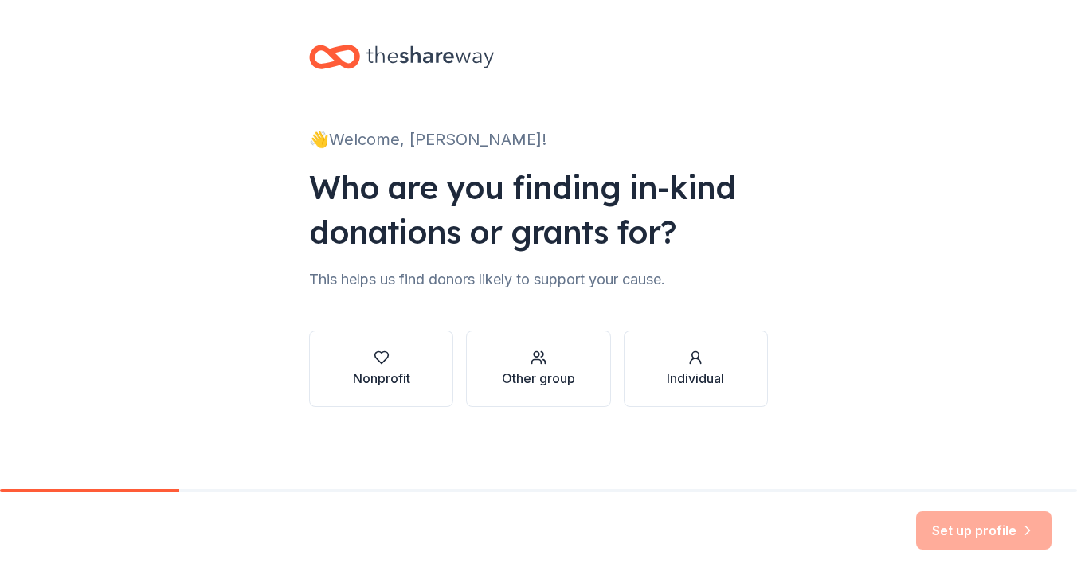
click at [380, 379] on div "Nonprofit" at bounding box center [381, 378] width 57 height 19
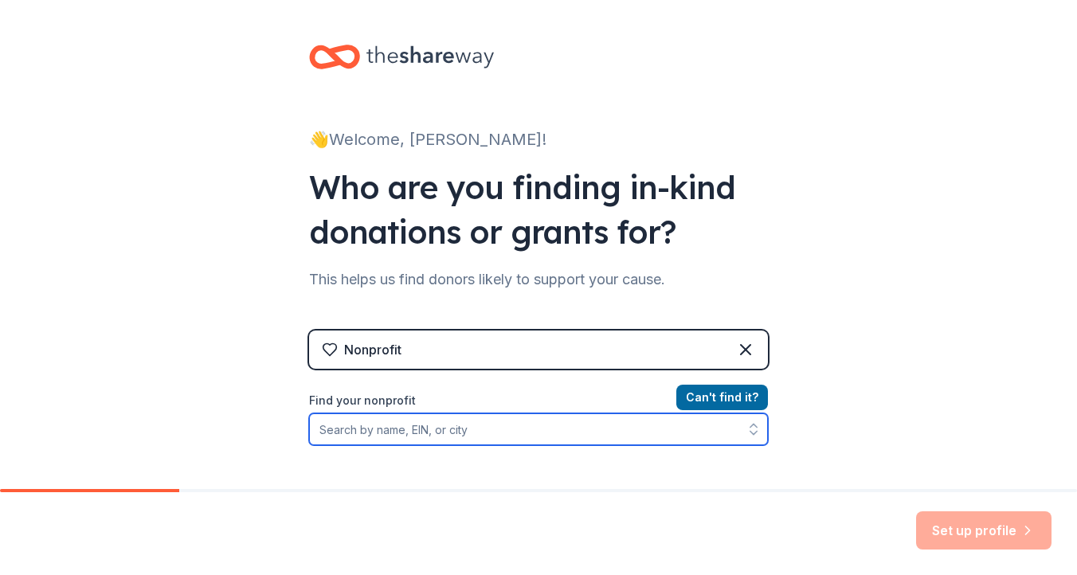
click at [478, 431] on input "Find your nonprofit" at bounding box center [538, 429] width 459 height 32
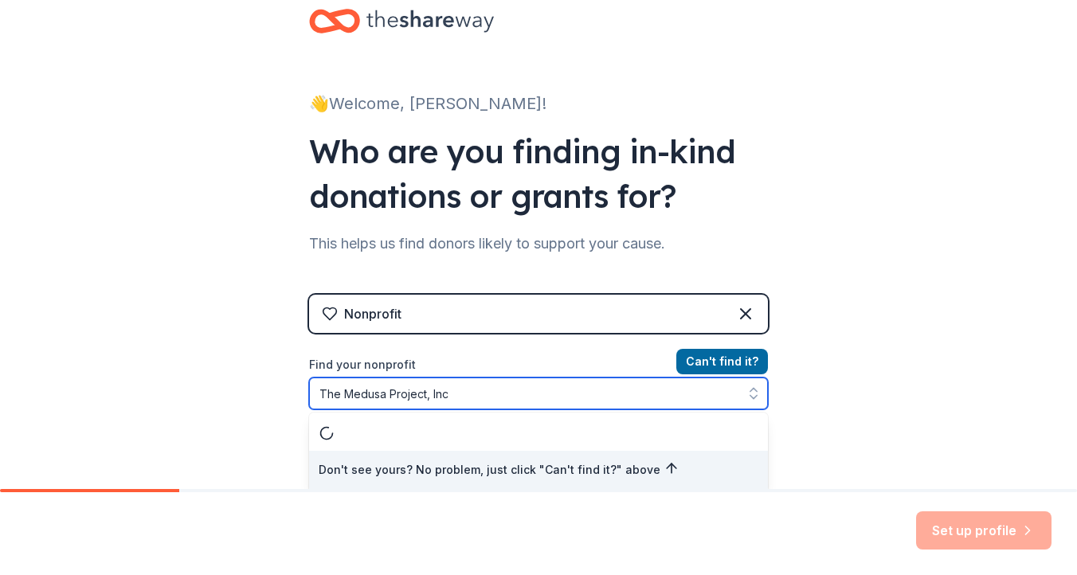
type input "The Medusa Project, Inc."
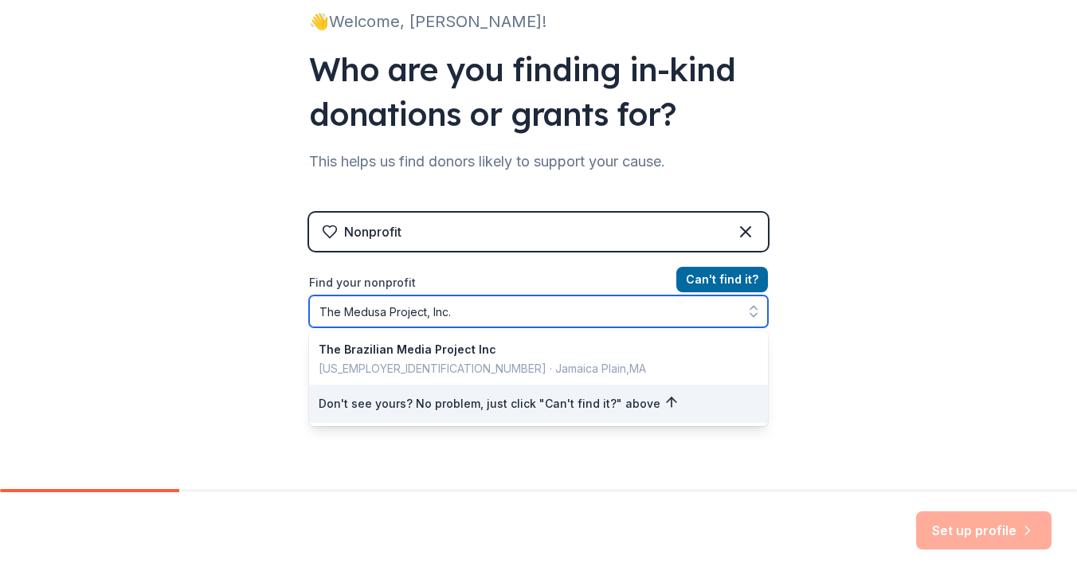
scroll to position [128, 0]
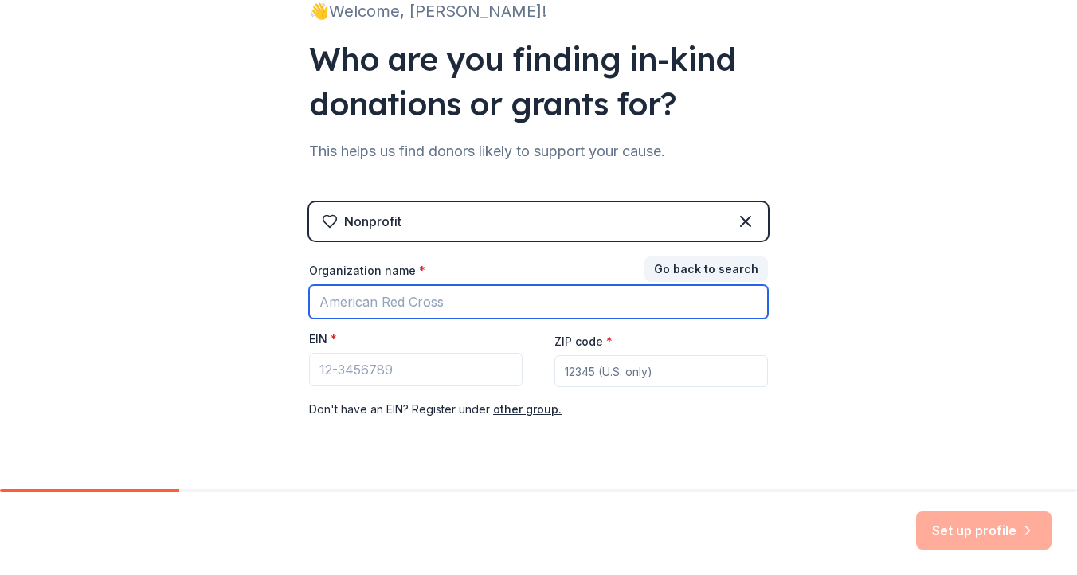
click at [399, 303] on input "Organization name *" at bounding box center [538, 301] width 459 height 33
type input "The Medusa Project, Inc."
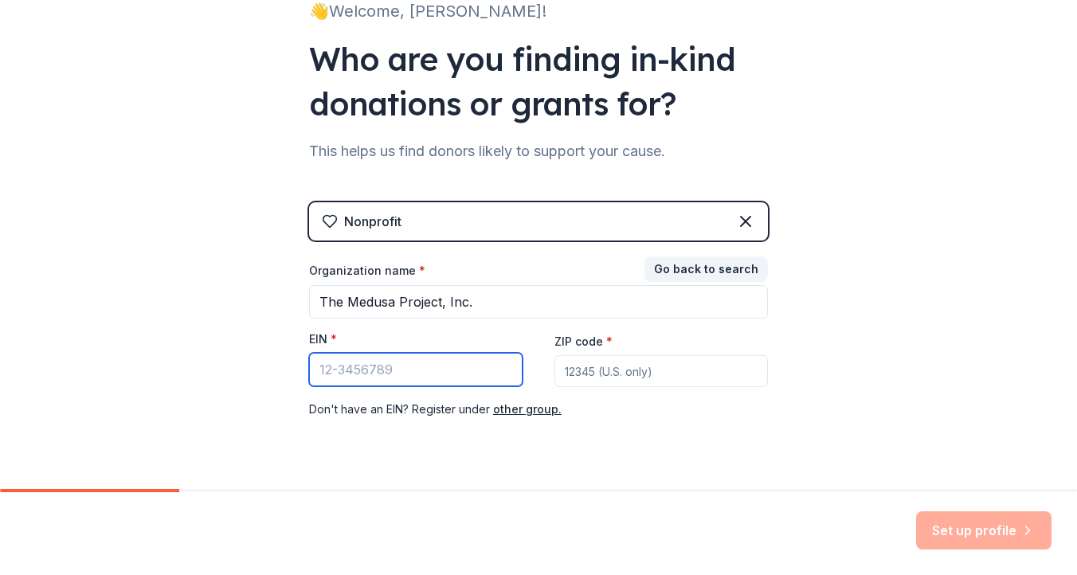
click at [372, 371] on input "EIN *" at bounding box center [415, 369] width 213 height 33
type input "[US_EMPLOYER_IDENTIFICATION_NUMBER]"
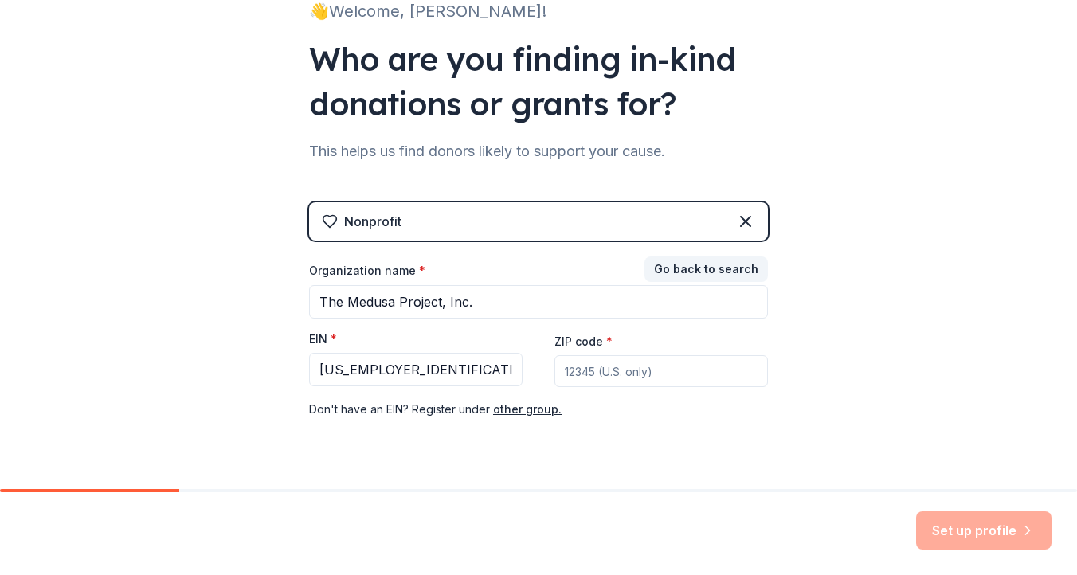
click at [688, 373] on input "ZIP code *" at bounding box center [660, 371] width 213 height 32
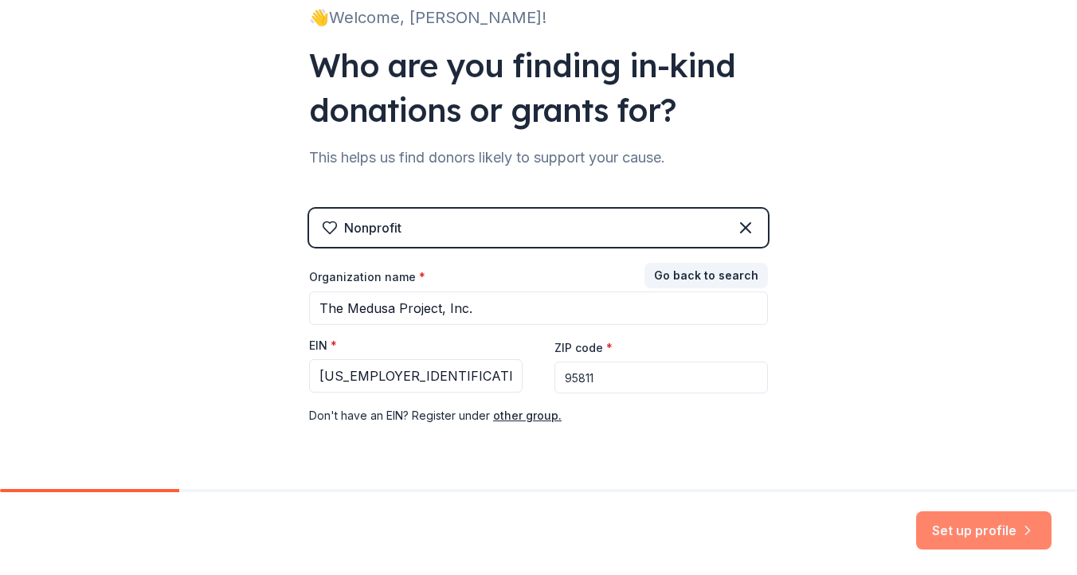
type input "95811"
click at [993, 530] on button "Set up profile" at bounding box center [983, 530] width 135 height 38
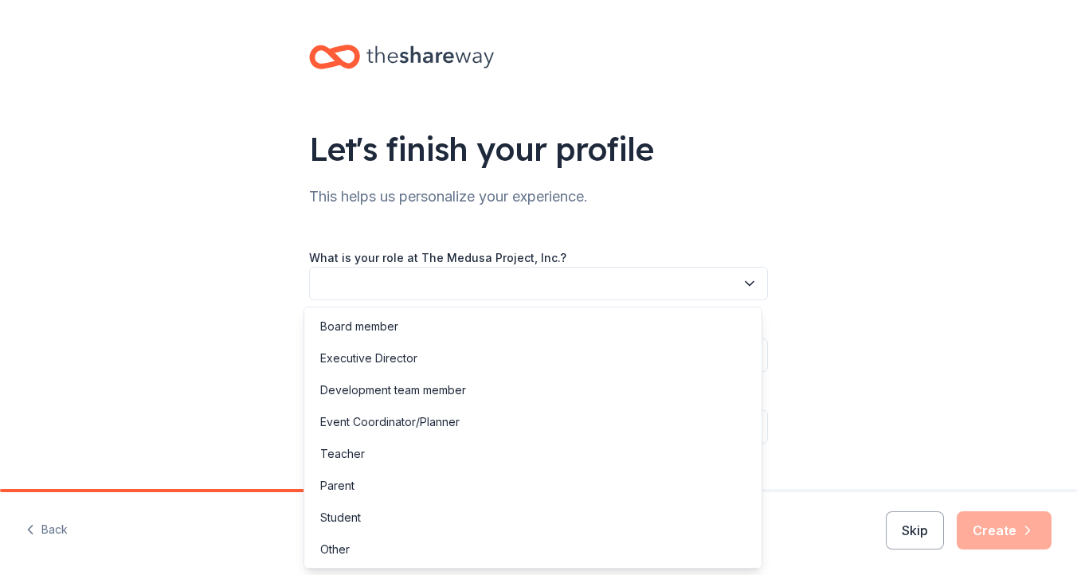
click at [427, 281] on button "button" at bounding box center [538, 283] width 459 height 33
click at [428, 557] on div "Other" at bounding box center [532, 549] width 451 height 32
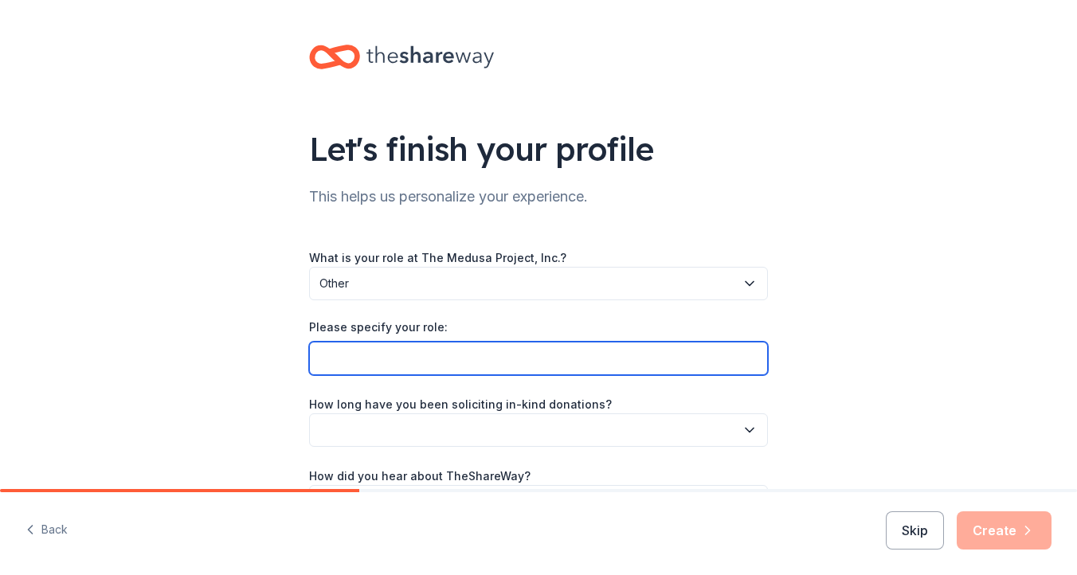
drag, startPoint x: 392, startPoint y: 358, endPoint x: 431, endPoint y: 350, distance: 40.0
click at [392, 358] on input "Please specify your role:" at bounding box center [538, 358] width 459 height 33
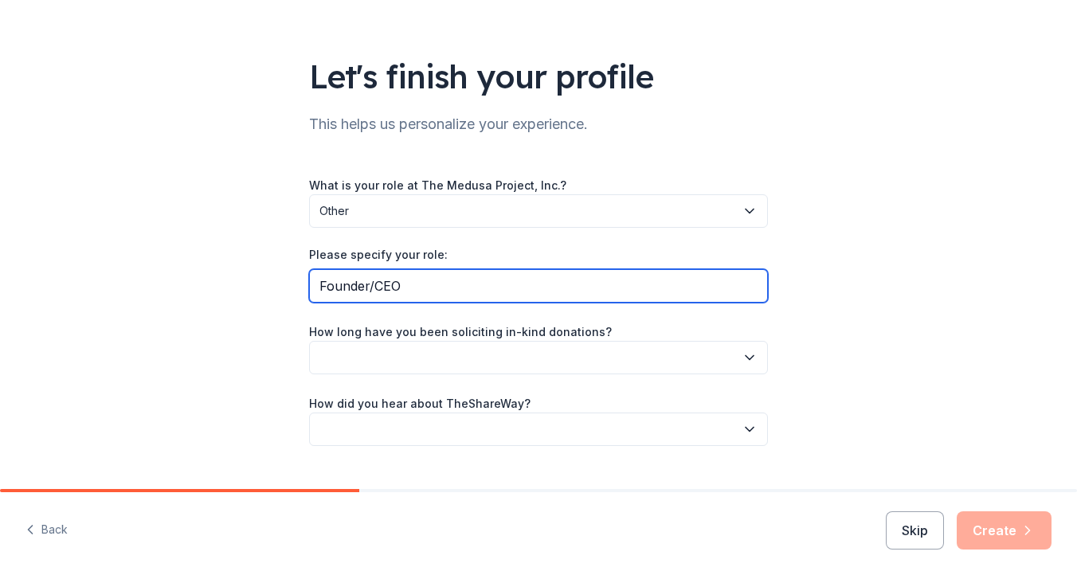
scroll to position [105, 0]
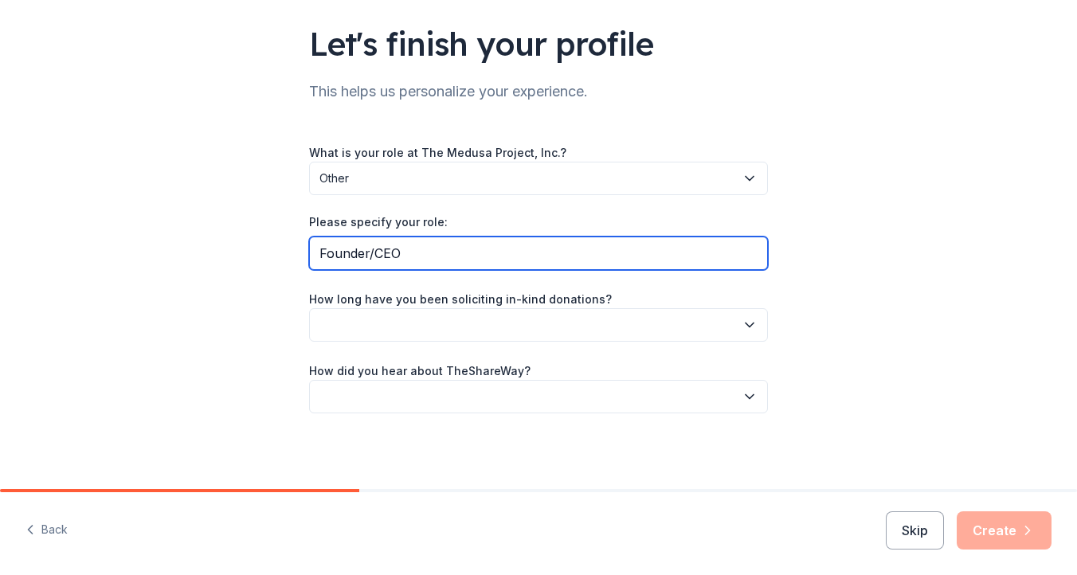
type input "Founder/CEO"
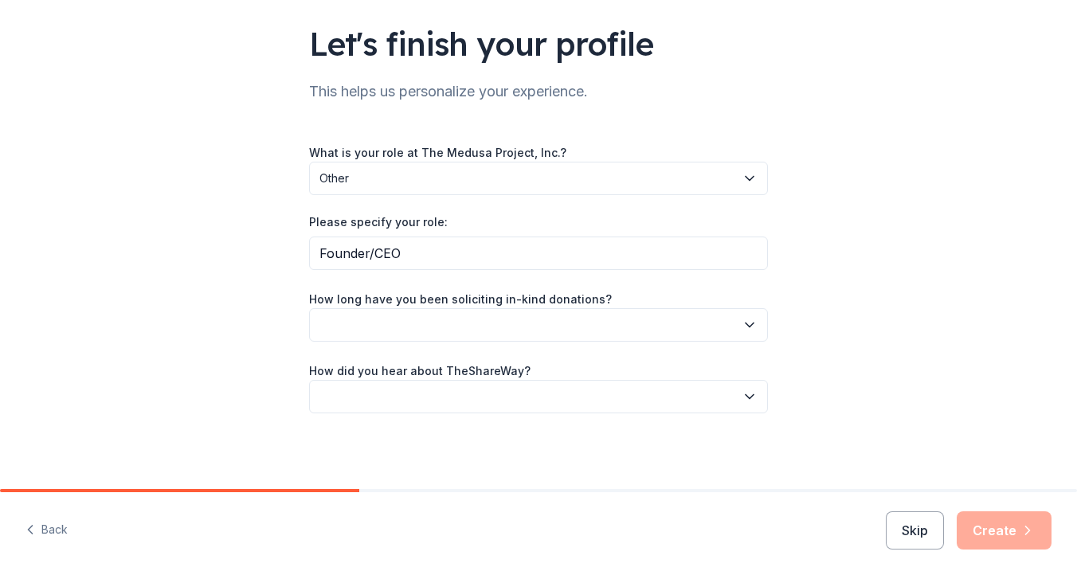
click at [742, 324] on icon "button" at bounding box center [750, 325] width 16 height 16
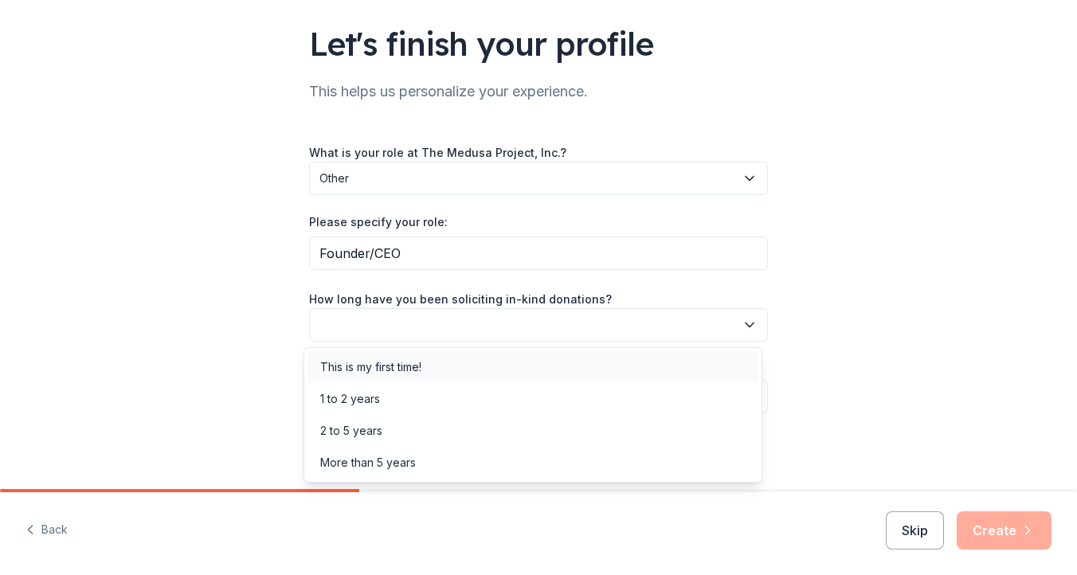
click at [602, 378] on div "This is my first time!" at bounding box center [532, 367] width 451 height 32
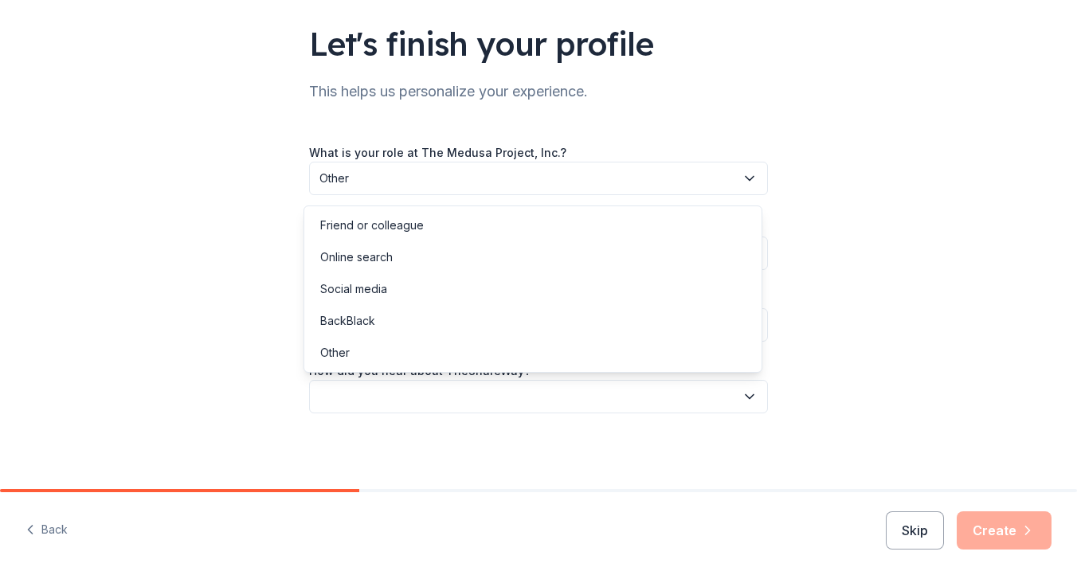
click at [595, 394] on button "button" at bounding box center [538, 396] width 459 height 33
click at [387, 254] on div "Online search" at bounding box center [356, 257] width 72 height 19
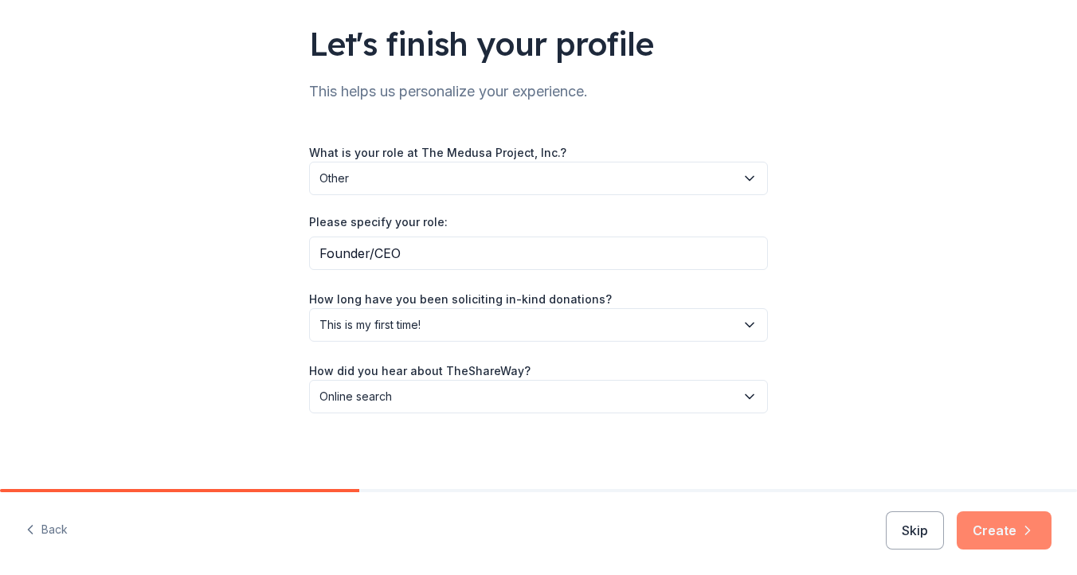
click at [1030, 524] on icon "button" at bounding box center [1028, 531] width 16 height 16
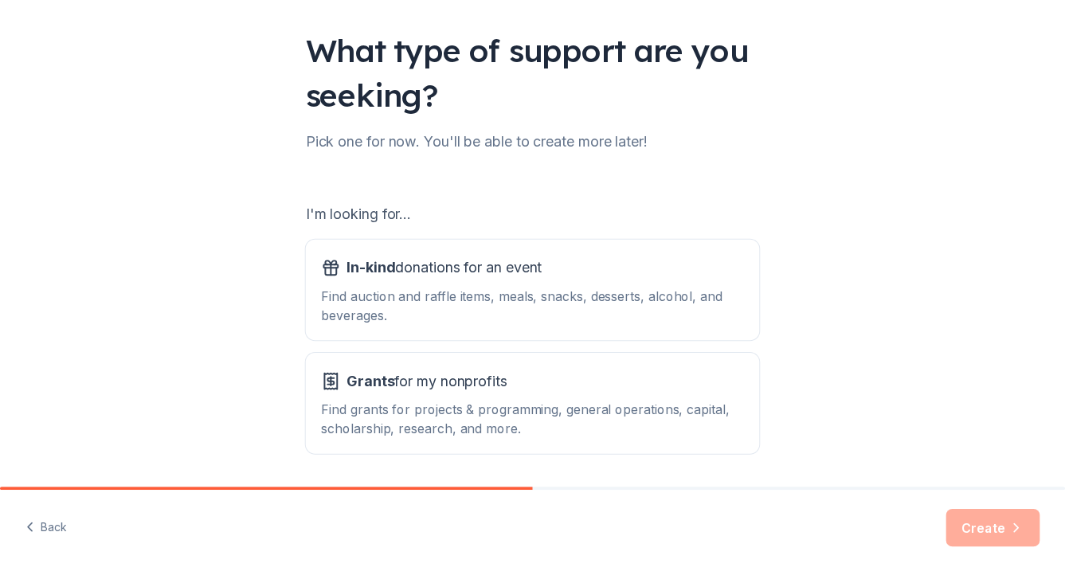
scroll to position [96, 0]
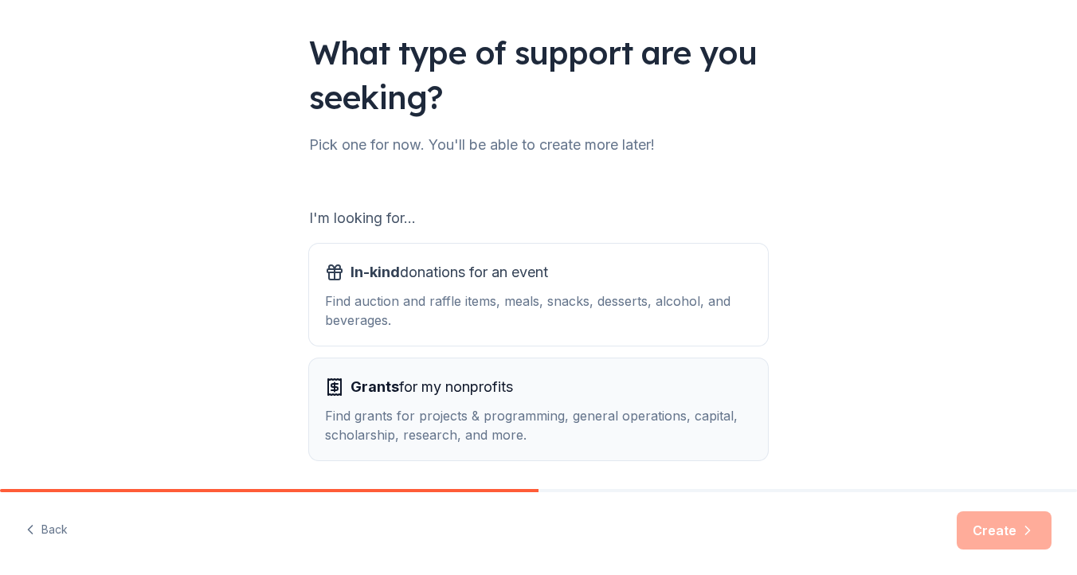
click at [535, 386] on div "Grants for my nonprofits" at bounding box center [538, 386] width 427 height 25
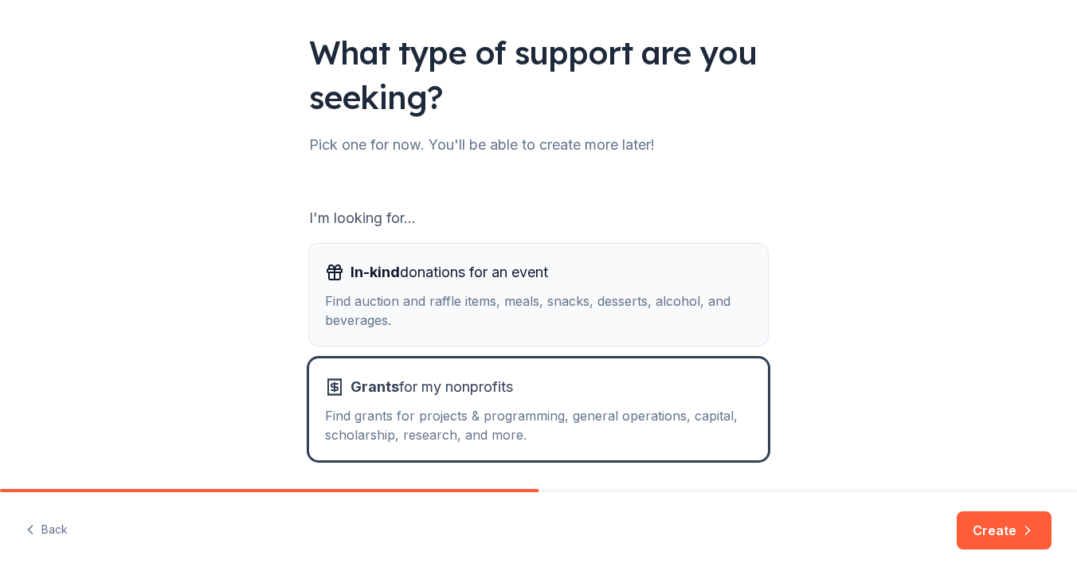
click at [646, 328] on div "Find auction and raffle items, meals, snacks, desserts, alcohol, and beverages." at bounding box center [538, 311] width 427 height 38
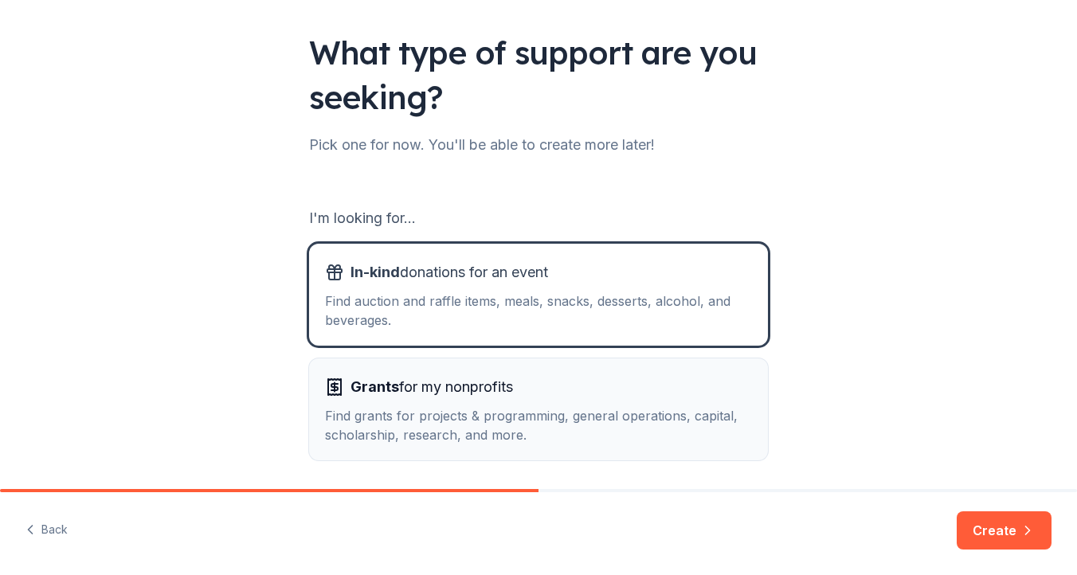
drag, startPoint x: 656, startPoint y: 430, endPoint x: 668, endPoint y: 427, distance: 12.4
click at [660, 428] on div "Find grants for projects & programming, general operations, capital, scholarshi…" at bounding box center [538, 425] width 427 height 38
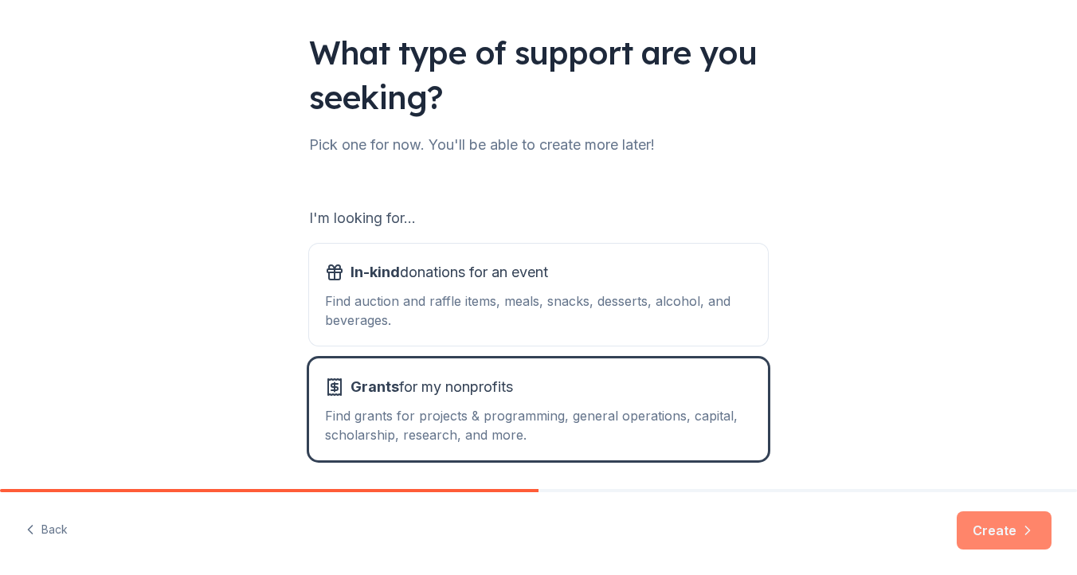
click at [1017, 538] on button "Create" at bounding box center [1004, 530] width 95 height 38
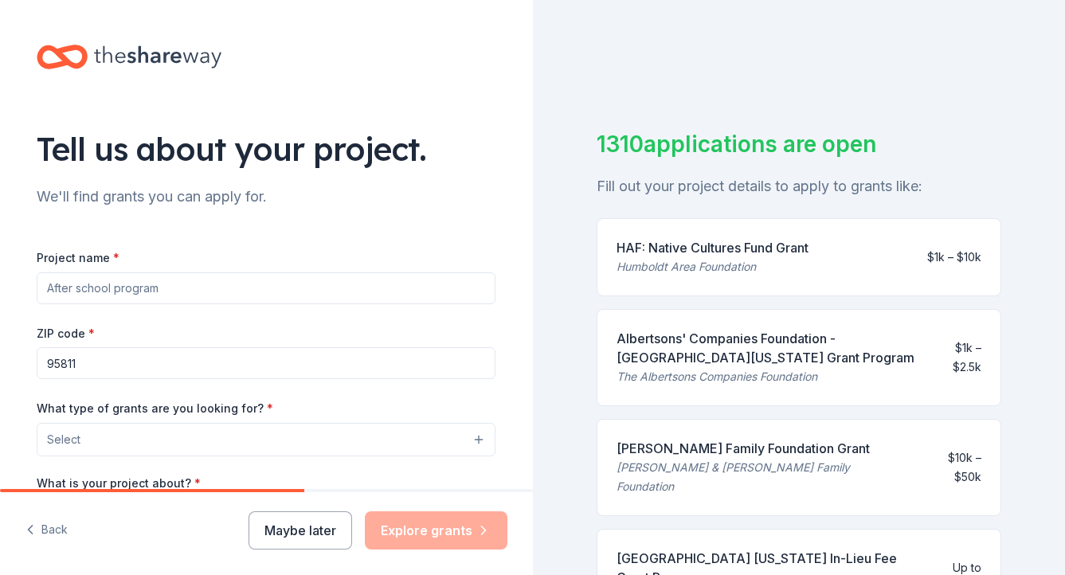
click at [208, 291] on input "Project name *" at bounding box center [266, 288] width 459 height 32
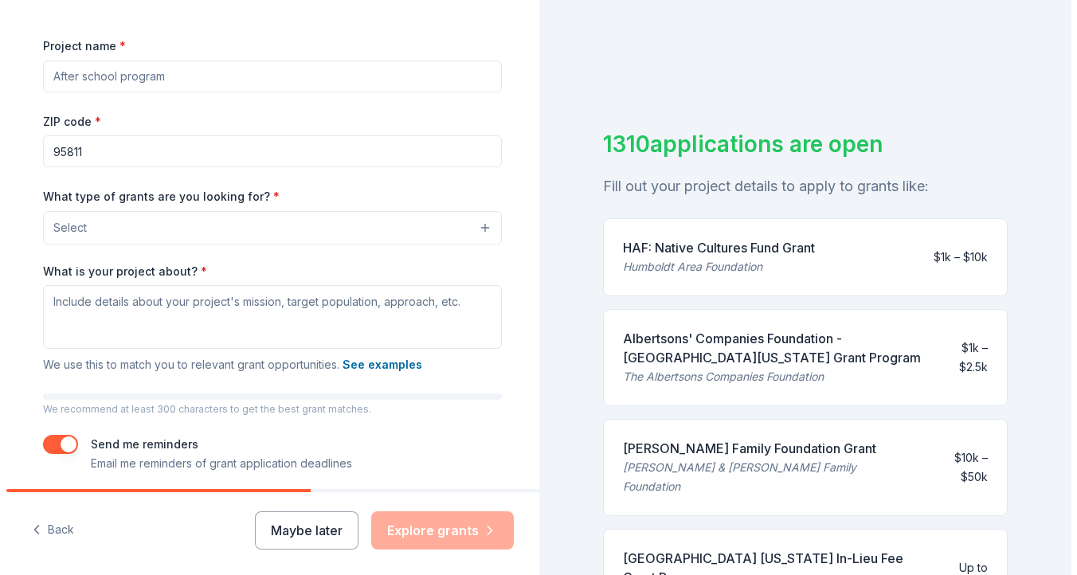
scroll to position [223, 0]
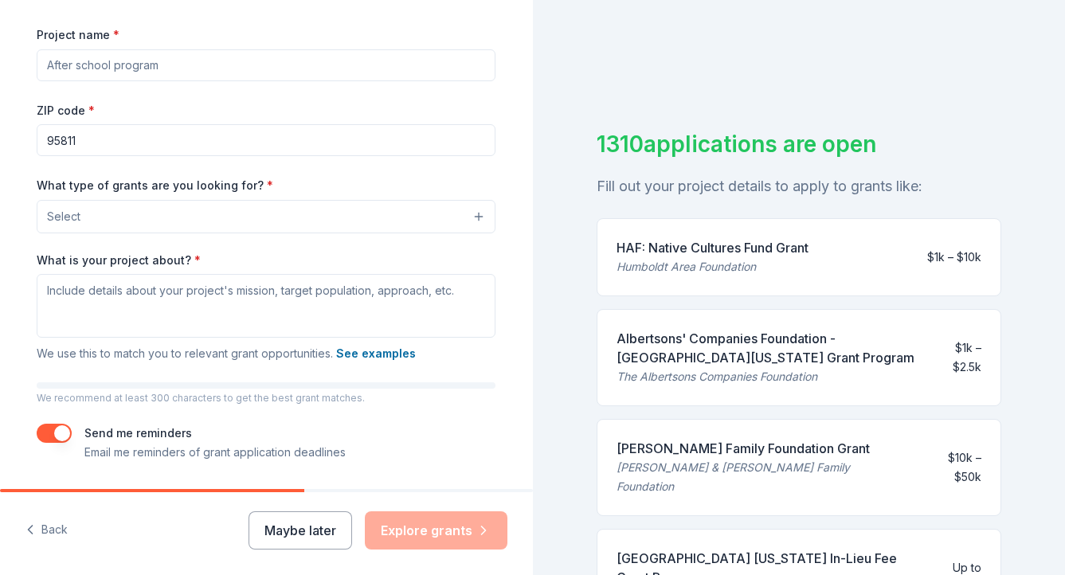
drag, startPoint x: 78, startPoint y: 147, endPoint x: 14, endPoint y: 143, distance: 63.8
click at [13, 143] on div "Tell us about your project. We'll find grants you can apply for. Project name *…" at bounding box center [266, 158] width 510 height 762
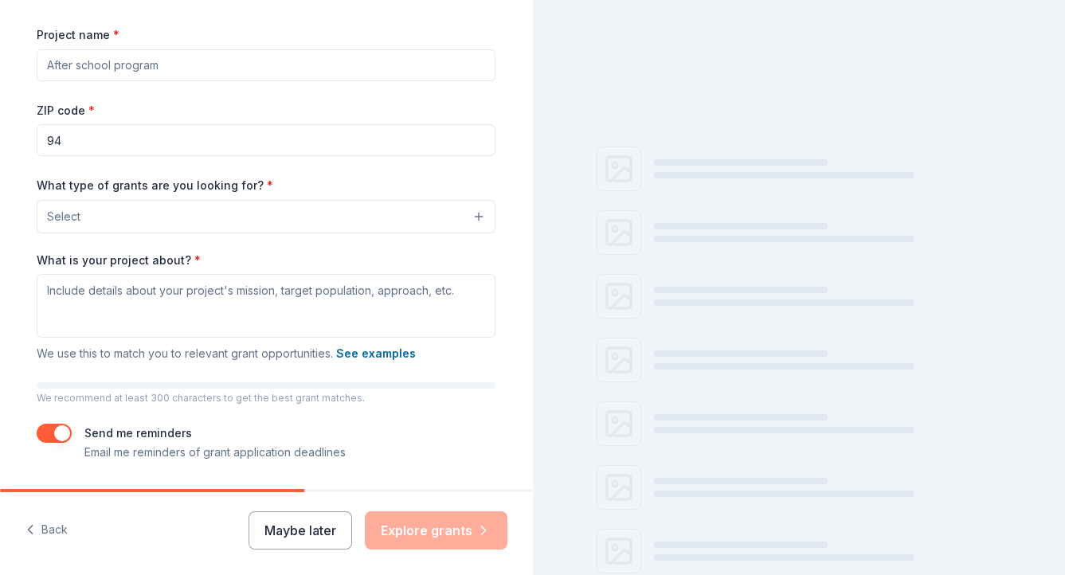
type input "94587"
drag, startPoint x: 124, startPoint y: 68, endPoint x: 421, endPoint y: 89, distance: 297.1
click at [125, 68] on input "Project name *" at bounding box center [266, 65] width 459 height 32
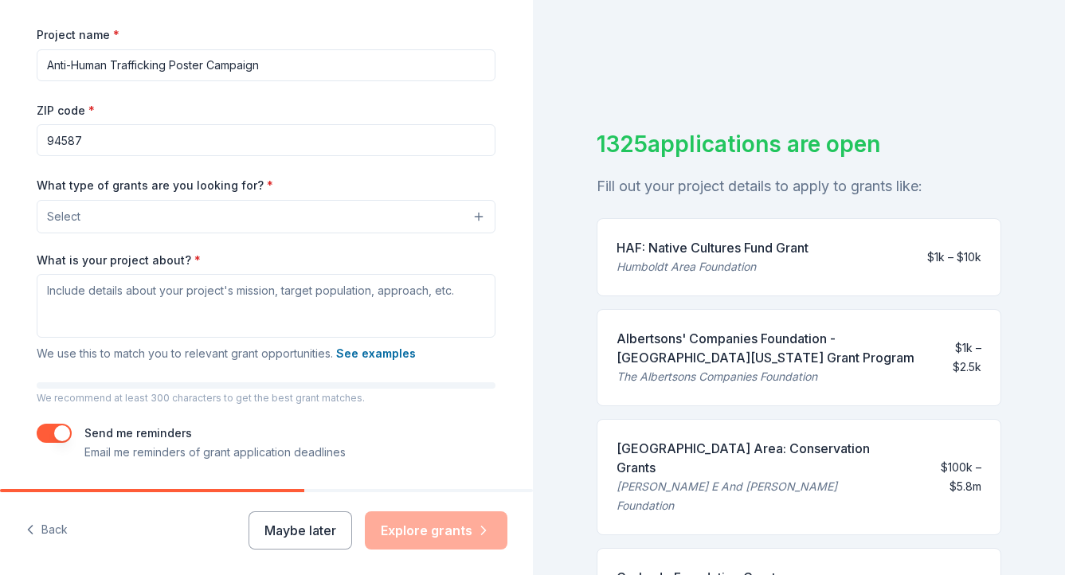
type input "Anti-Human Trafficking Poster Campaign"
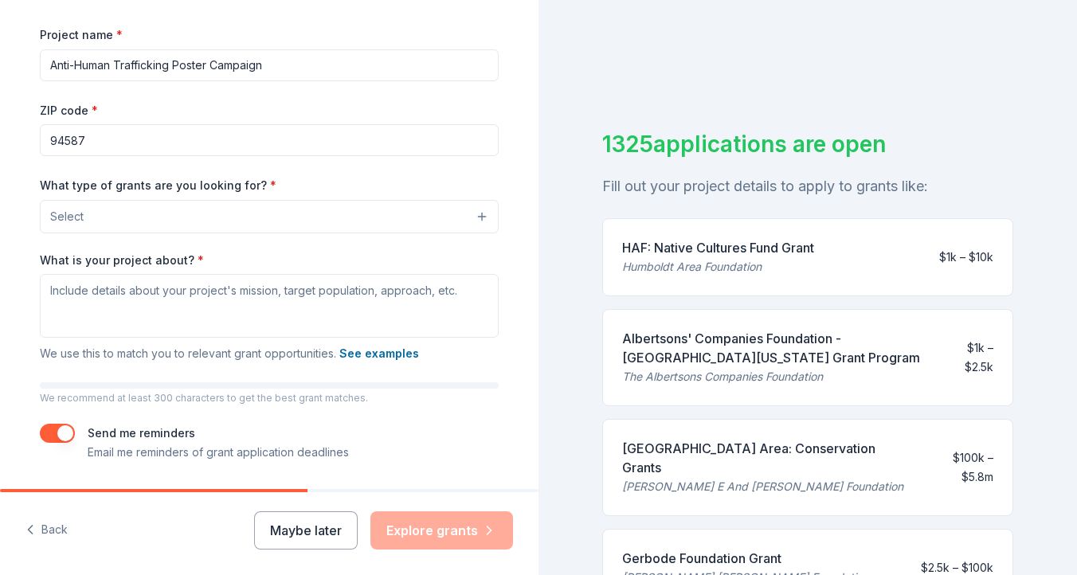
click at [378, 224] on button "Select" at bounding box center [269, 216] width 459 height 33
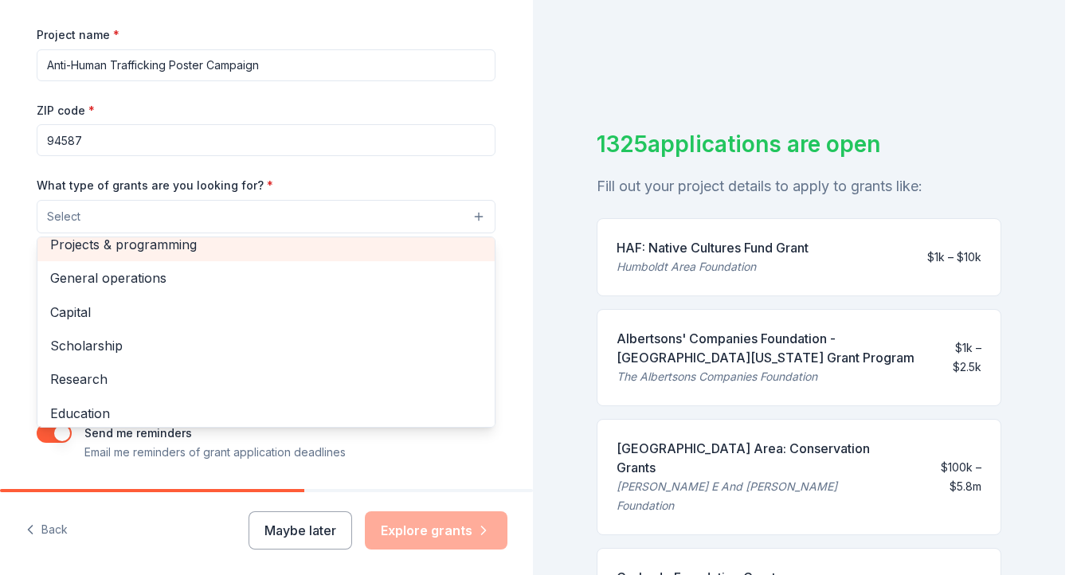
scroll to position [0, 0]
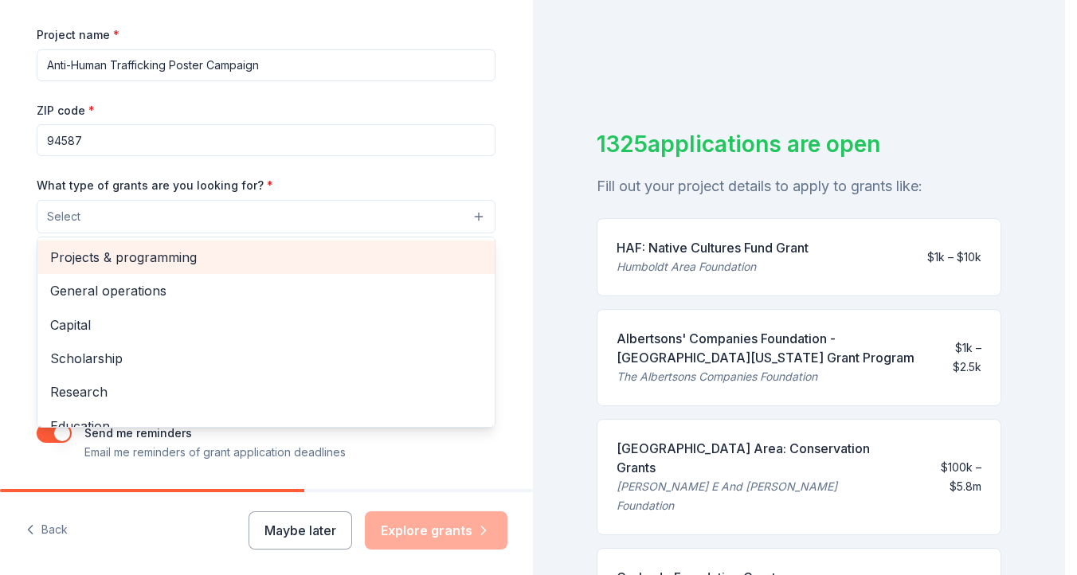
click at [364, 254] on span "Projects & programming" at bounding box center [266, 257] width 432 height 21
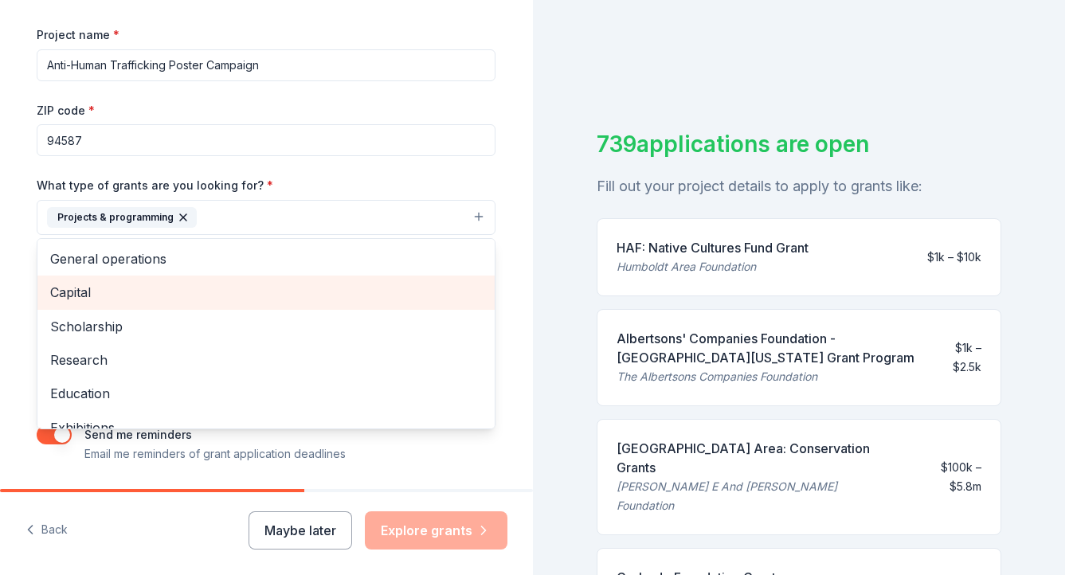
click at [358, 303] on span "Capital" at bounding box center [266, 292] width 432 height 21
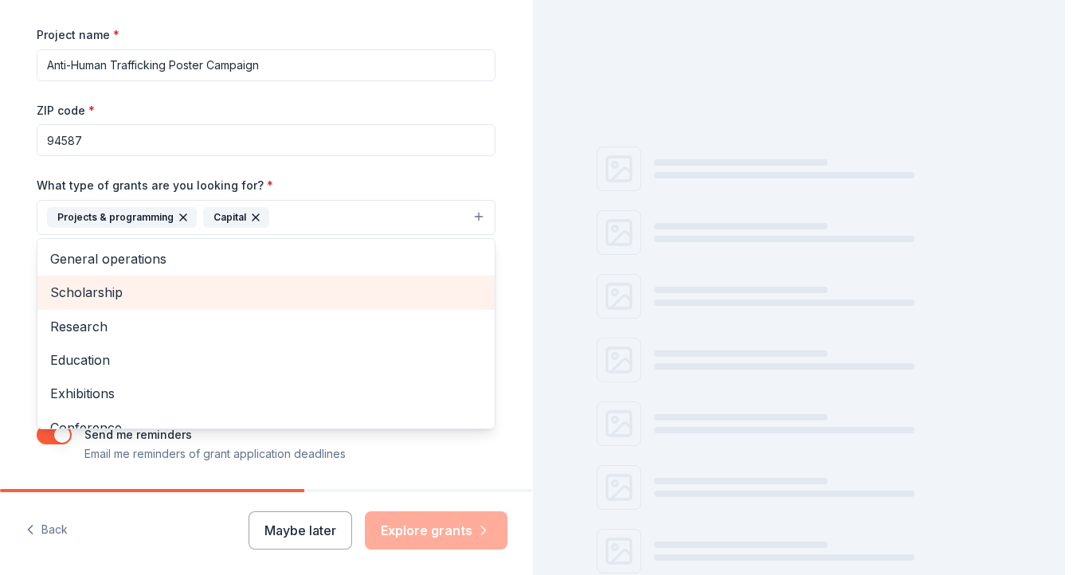
scroll to position [213, 0]
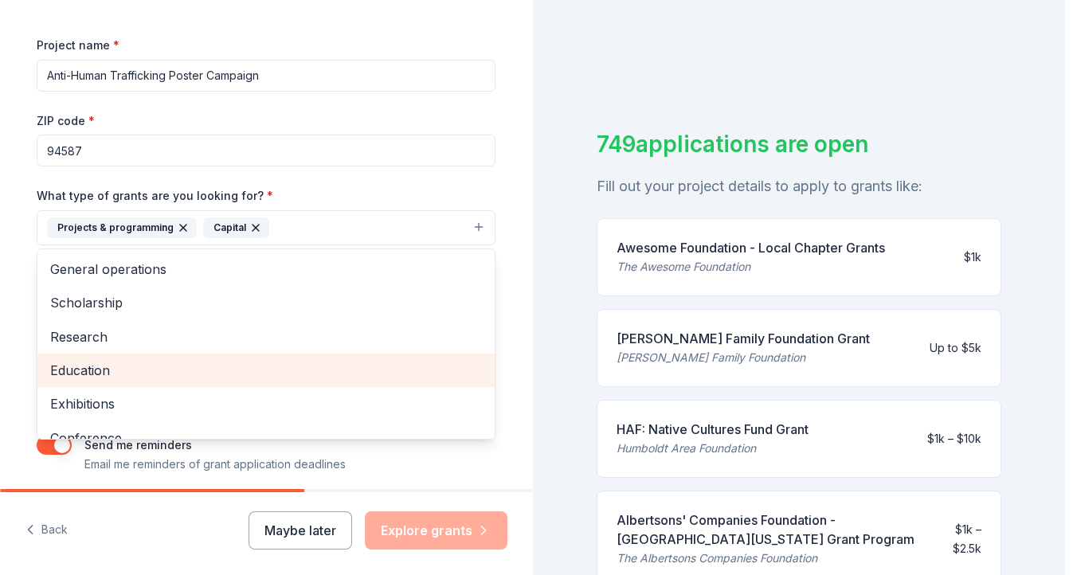
click at [362, 367] on span "Education" at bounding box center [266, 370] width 432 height 21
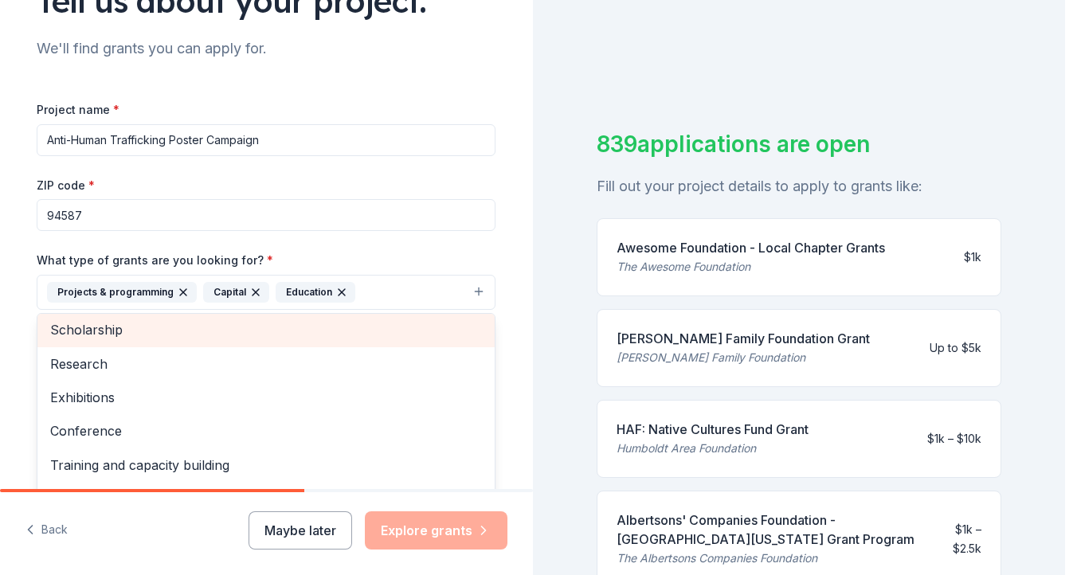
scroll to position [0, 0]
click at [343, 331] on span "General operations" at bounding box center [266, 333] width 432 height 21
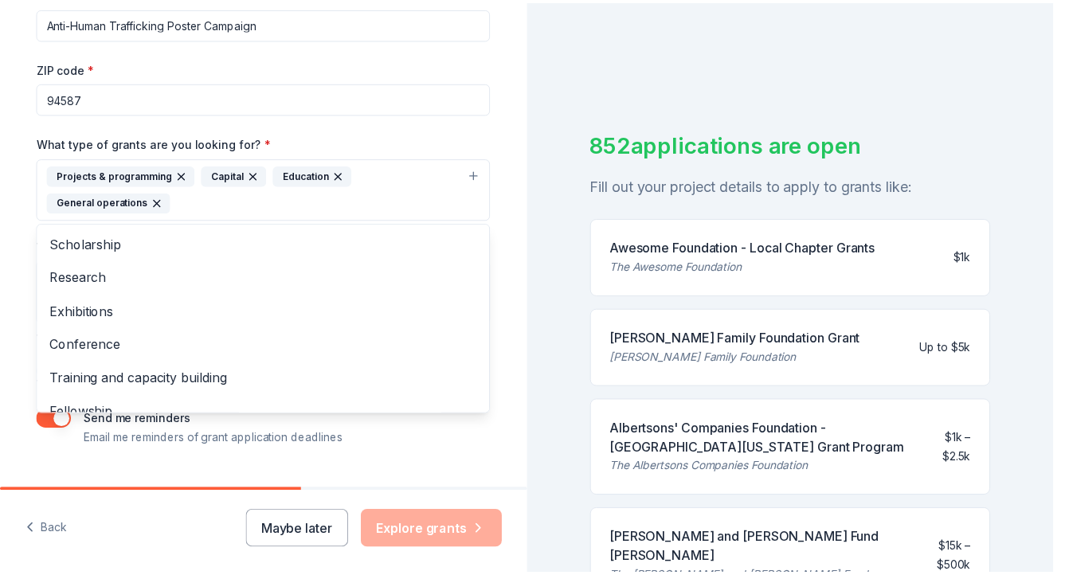
scroll to position [268, 0]
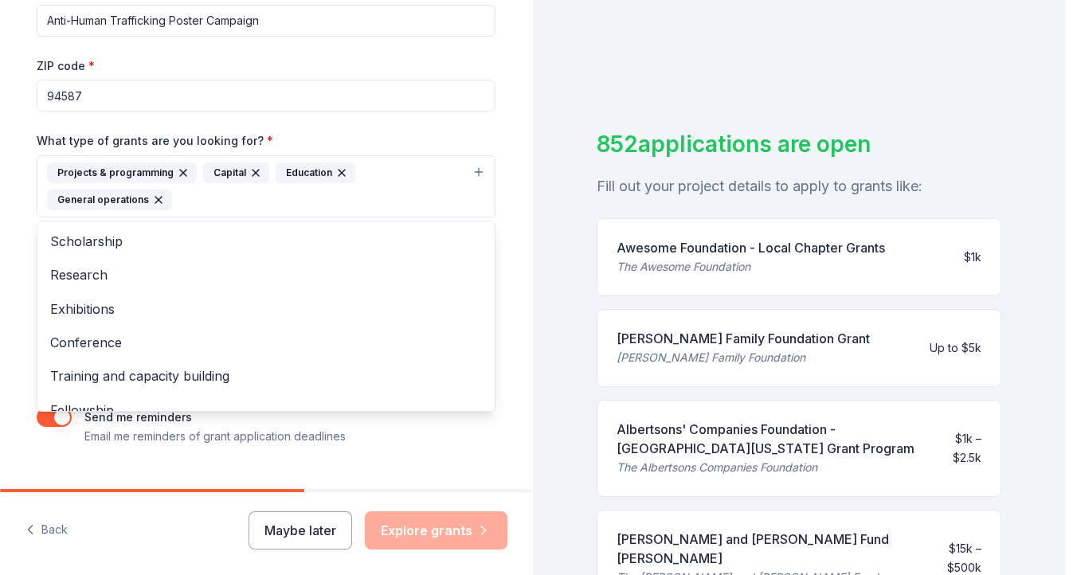
click at [456, 425] on div "Project name * Anti-Human Trafficking Poster Campaign ZIP code * 94587 What typ…" at bounding box center [266, 213] width 459 height 466
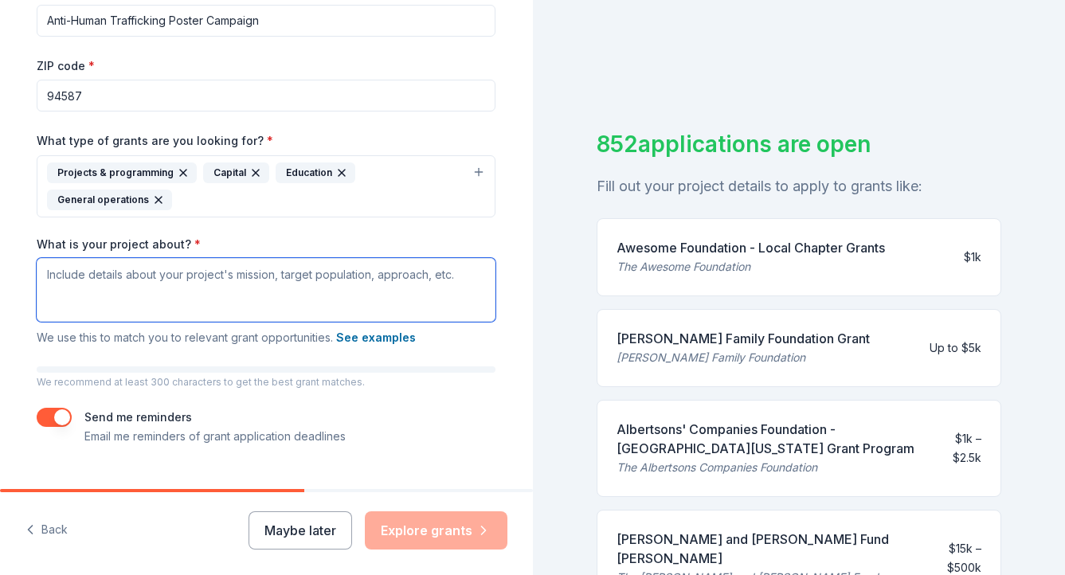
drag, startPoint x: 182, startPoint y: 300, endPoint x: 216, endPoint y: 297, distance: 33.6
click at [182, 300] on textarea "What is your project about? *" at bounding box center [266, 290] width 459 height 64
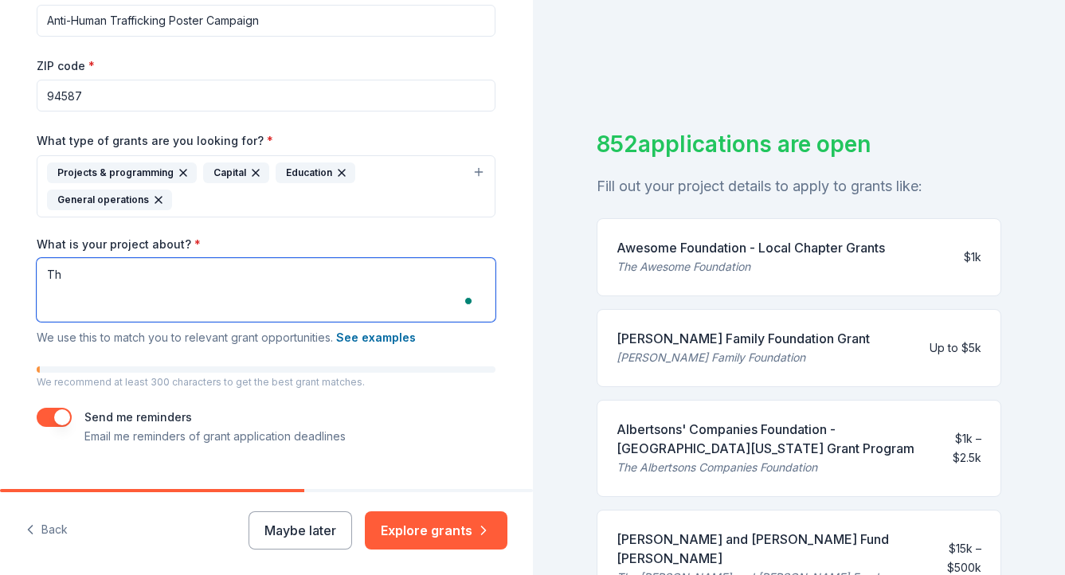
type textarea "T"
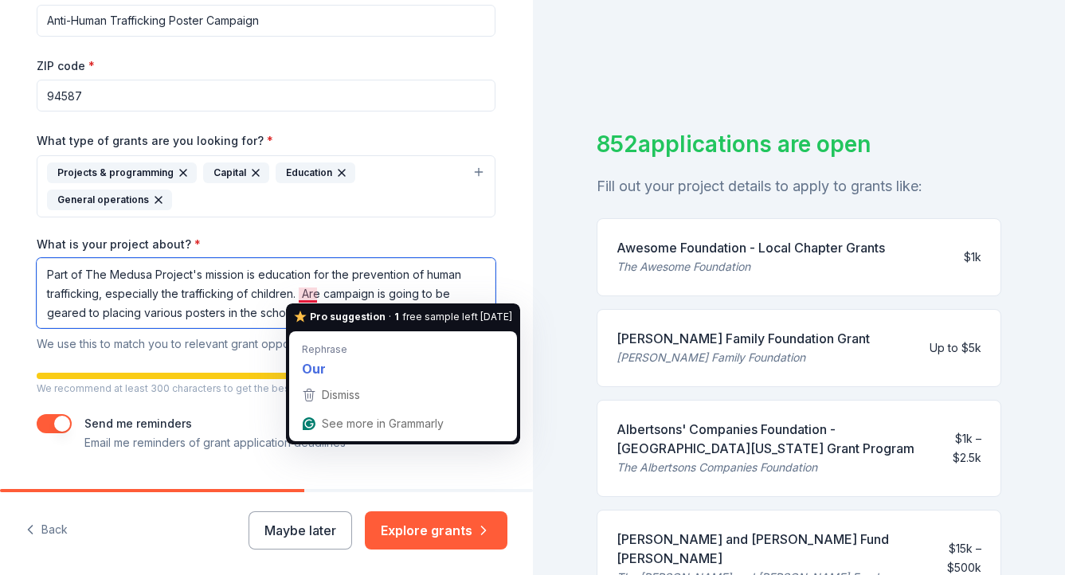
drag, startPoint x: 320, startPoint y: 294, endPoint x: 431, endPoint y: 286, distance: 111.0
click at [298, 294] on textarea "Part of The Medusa Project's mission is education for the prevention of human t…" at bounding box center [266, 293] width 459 height 70
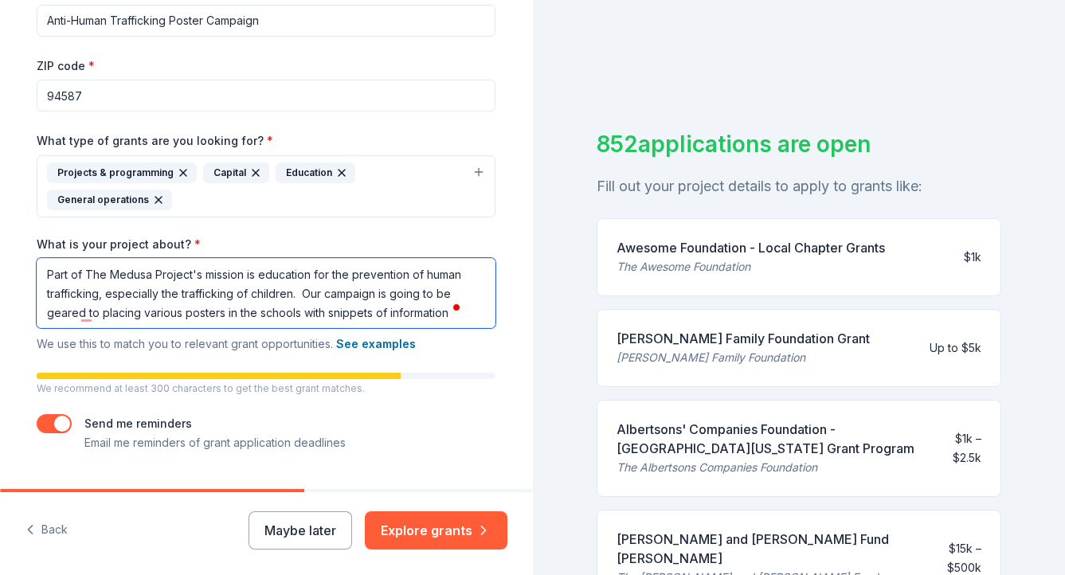
drag, startPoint x: 252, startPoint y: 319, endPoint x: 260, endPoint y: 317, distance: 9.1
click at [251, 319] on textarea "Part of The Medusa Project's mission is education for the prevention of human t…" at bounding box center [266, 293] width 459 height 70
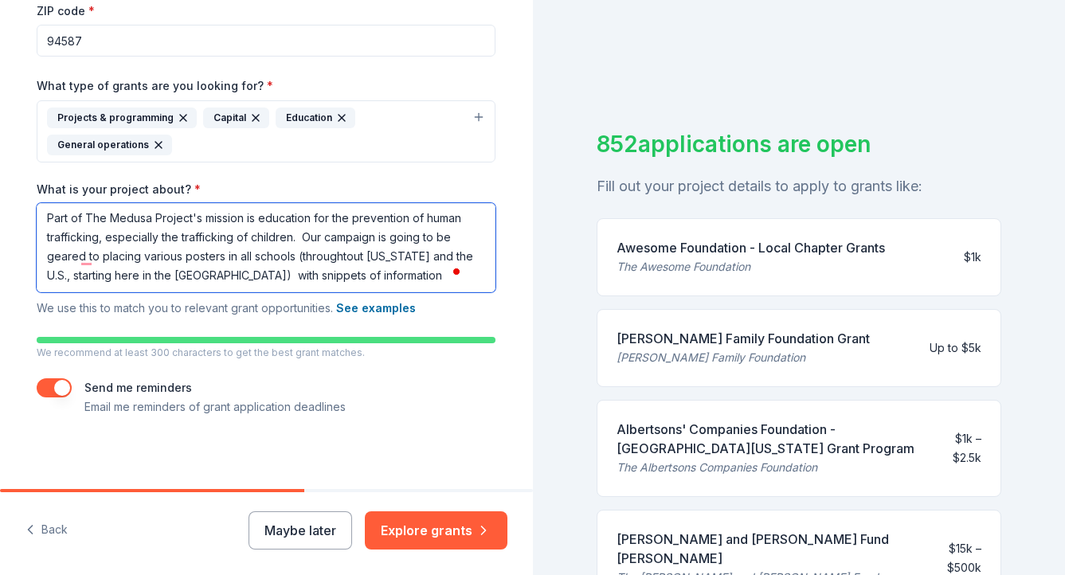
scroll to position [0, 0]
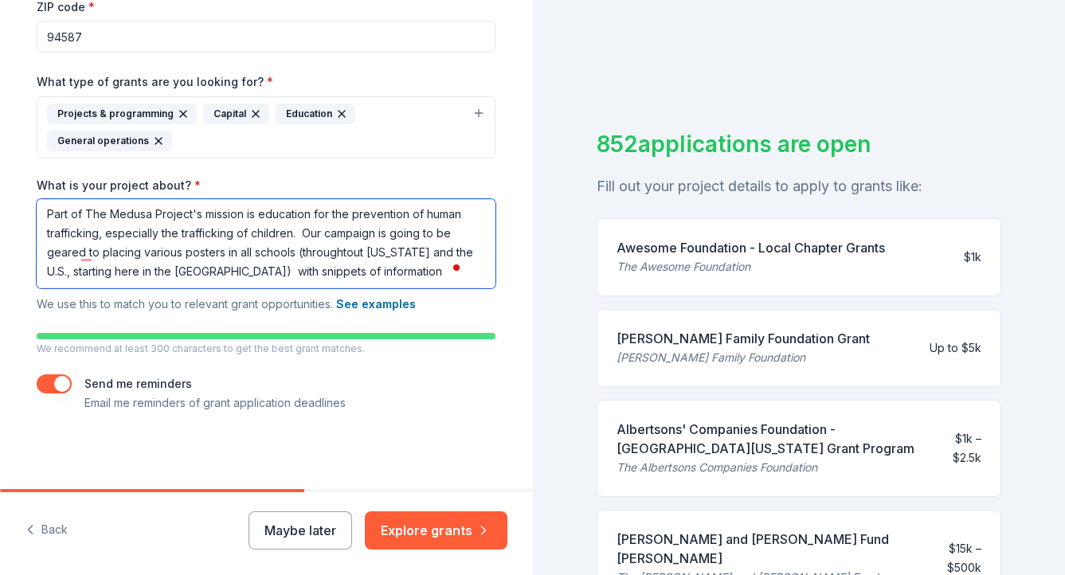
click at [392, 276] on textarea "Part of The Medusa Project's mission is education for the prevention of human t…" at bounding box center [266, 243] width 459 height 89
click at [229, 273] on textarea "Part of The Medusa Project's mission is education for the prevention of human t…" at bounding box center [266, 243] width 459 height 89
click at [343, 260] on textarea "Part of The Medusa Project's mission is education for the prevention of human t…" at bounding box center [266, 243] width 459 height 89
click at [407, 276] on textarea "Part of The Medusa Project's mission is education for the prevention of human t…" at bounding box center [266, 243] width 459 height 89
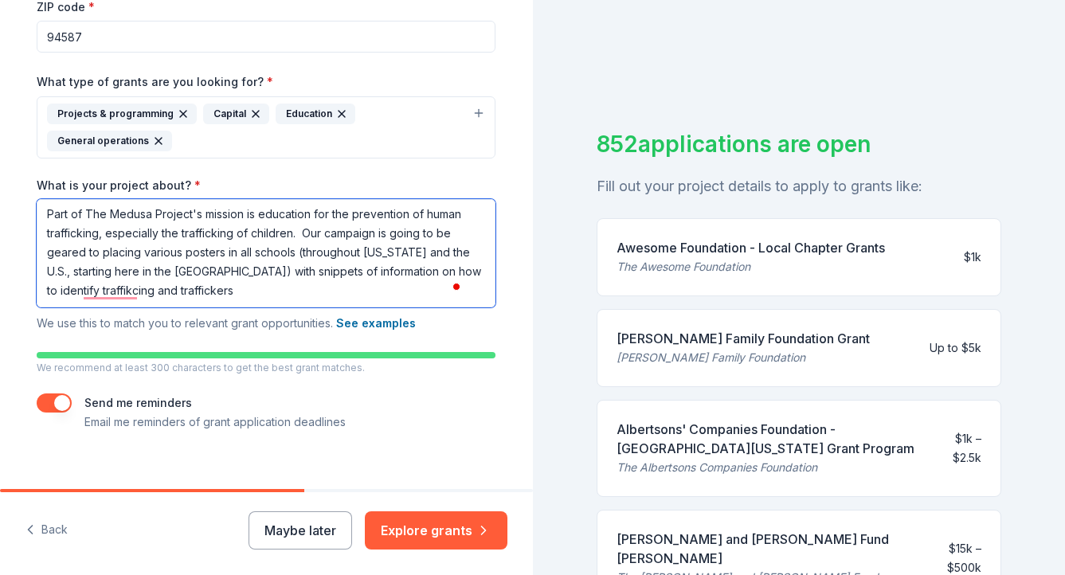
drag, startPoint x: 166, startPoint y: 291, endPoint x: 242, endPoint y: 295, distance: 75.8
click at [167, 291] on textarea "Part of The Medusa Project's mission is education for the prevention of human t…" at bounding box center [266, 253] width 459 height 108
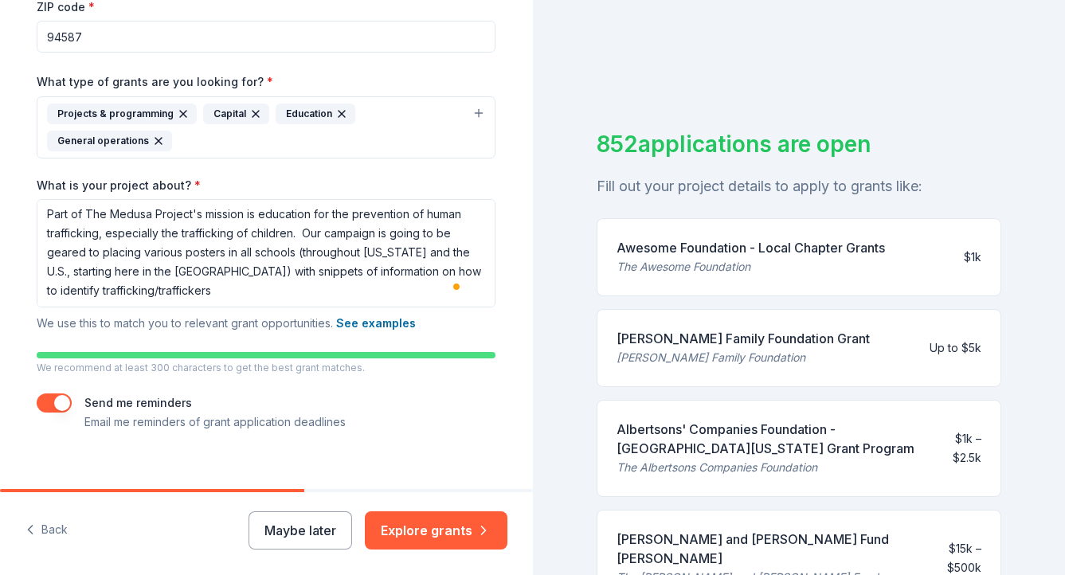
click at [572, 286] on div "852 applications are open Fill out your project details to apply to grants like…" at bounding box center [799, 287] width 533 height 575
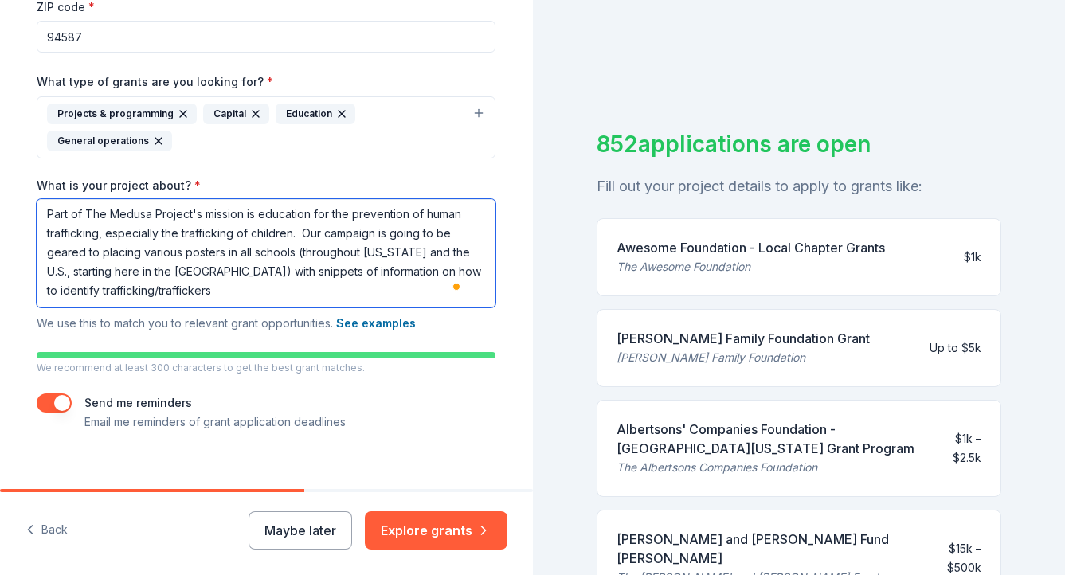
click at [245, 296] on textarea "Part of The Medusa Project's mission is education for the prevention of human t…" at bounding box center [266, 253] width 459 height 108
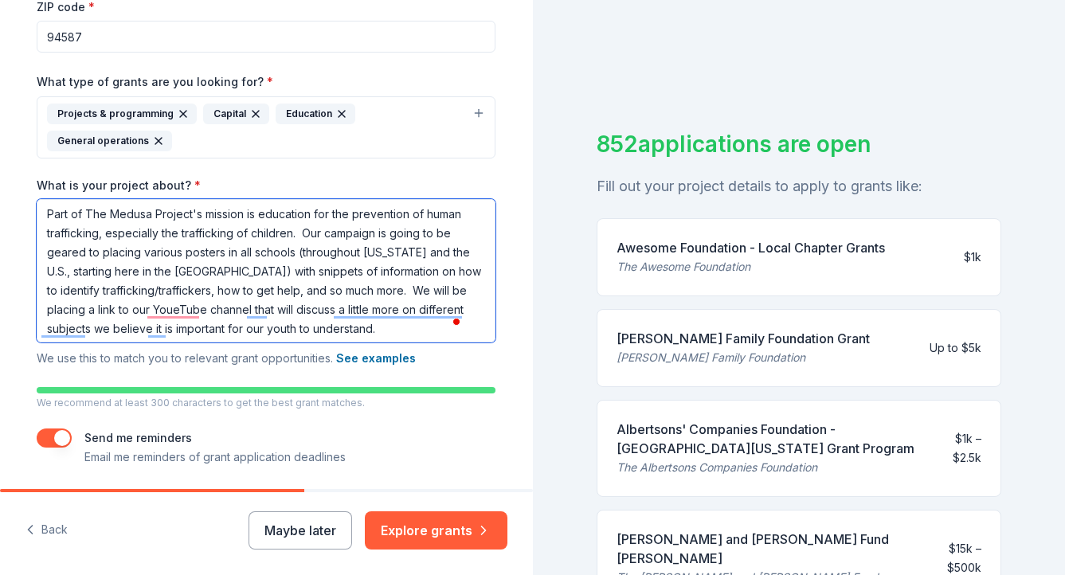
scroll to position [5, 0]
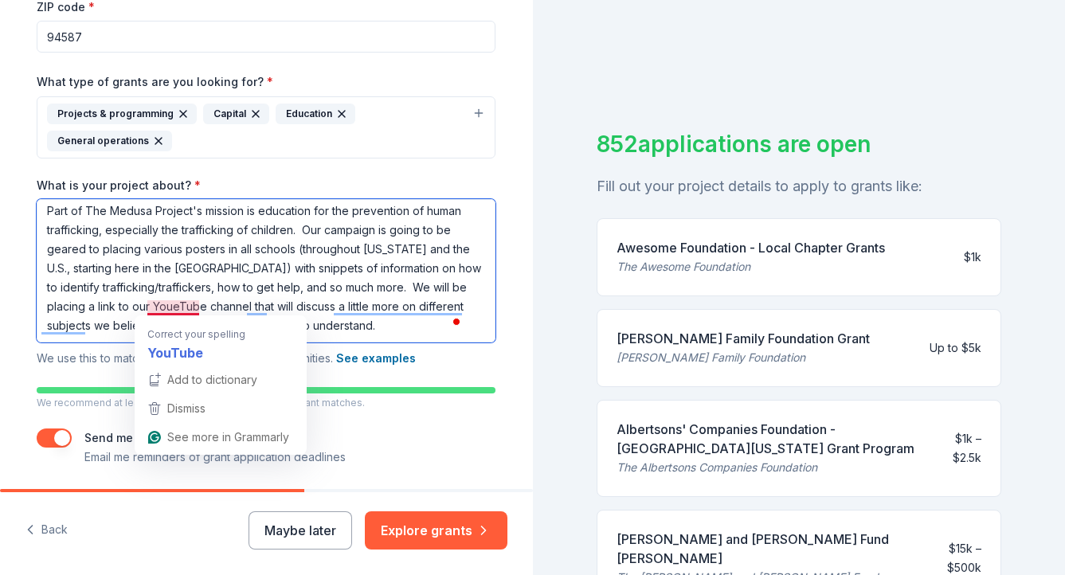
click at [173, 311] on textarea "Part of The Medusa Project's mission is education for the prevention of human t…" at bounding box center [266, 270] width 459 height 143
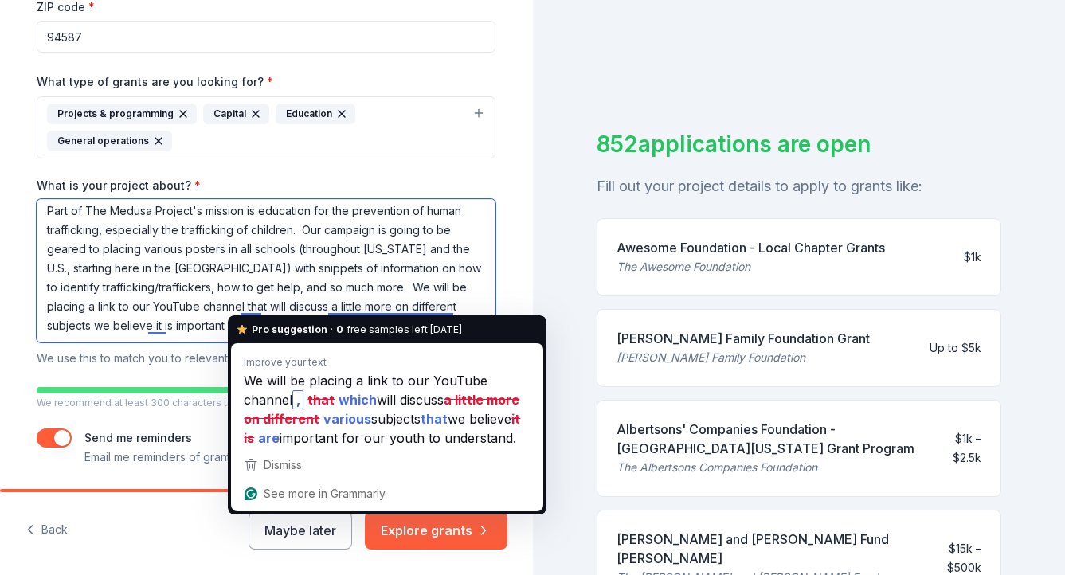
drag, startPoint x: 264, startPoint y: 311, endPoint x: 241, endPoint y: 307, distance: 23.4
click at [241, 307] on textarea "Part of The Medusa Project's mission is education for the prevention of human t…" at bounding box center [266, 270] width 459 height 143
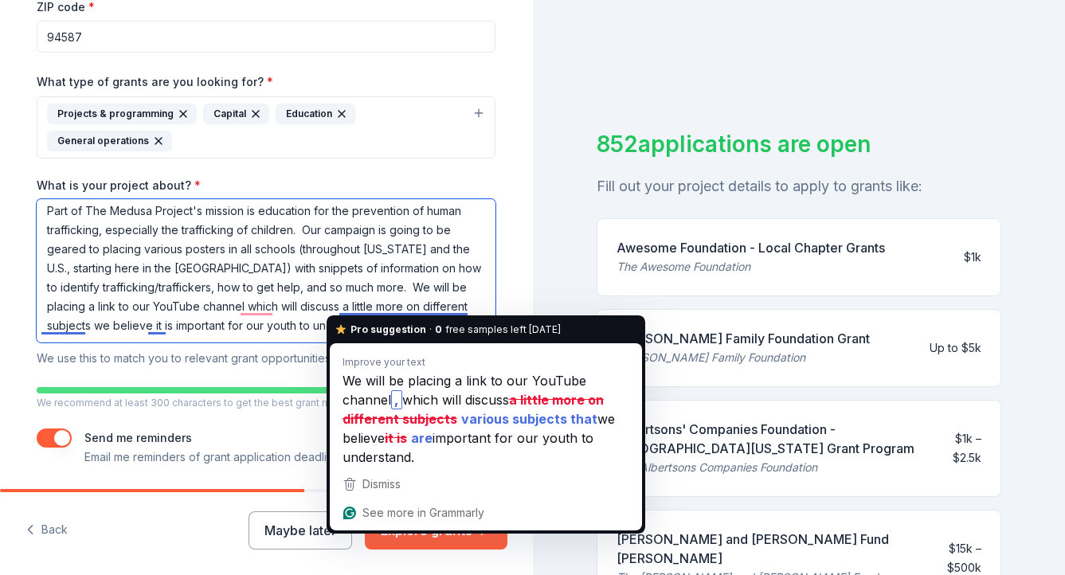
drag, startPoint x: 338, startPoint y: 311, endPoint x: 419, endPoint y: 309, distance: 81.3
click at [419, 309] on textarea "Part of The Medusa Project's mission is education for the prevention of human t…" at bounding box center [266, 270] width 459 height 143
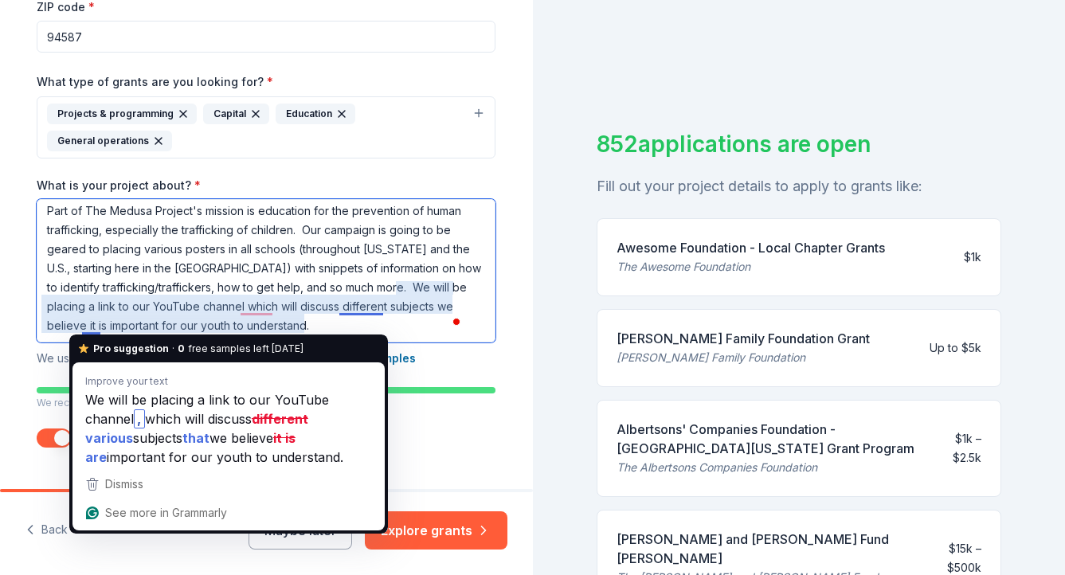
click at [91, 328] on textarea "Part of The Medusa Project's mission is education for the prevention of human t…" at bounding box center [266, 270] width 459 height 143
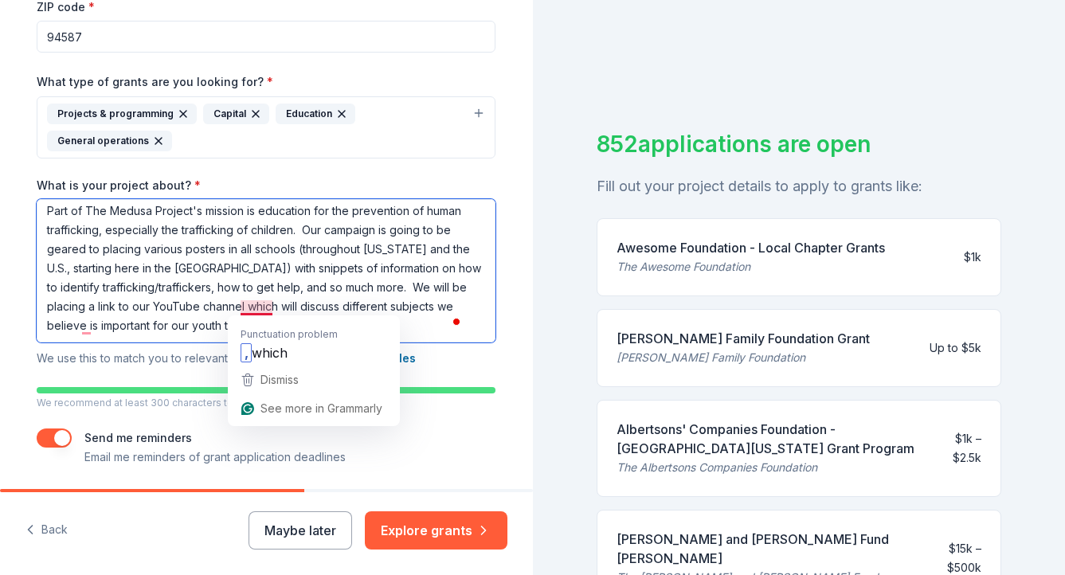
click at [234, 305] on textarea "Part of The Medusa Project's mission is education for the prevention of human t…" at bounding box center [266, 270] width 459 height 143
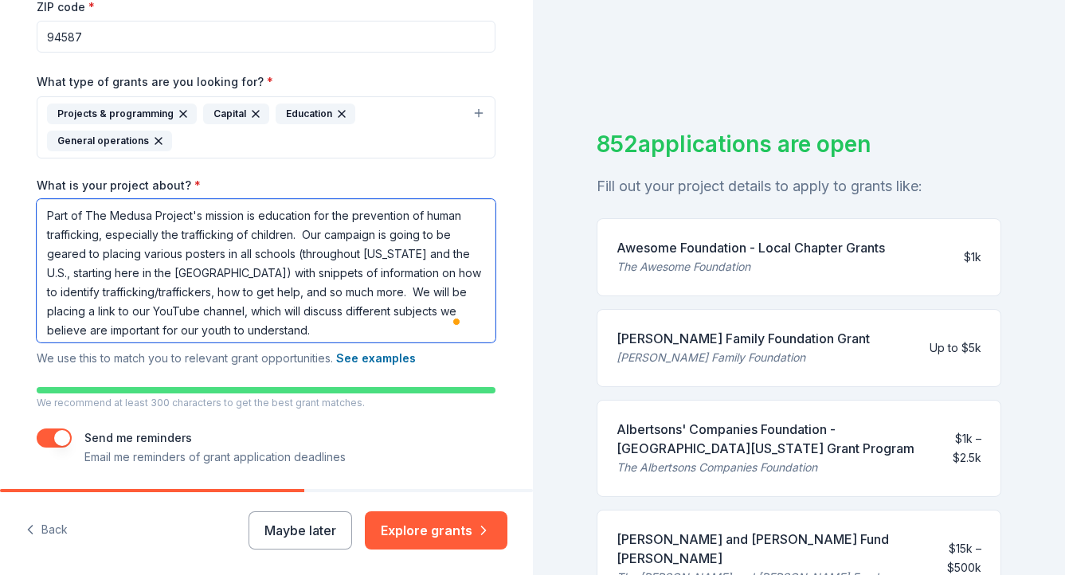
scroll to position [0, 0]
drag, startPoint x: 324, startPoint y: 213, endPoint x: 308, endPoint y: 210, distance: 16.2
click at [308, 210] on textarea "Part of The Medusa Project's mission is education for the prevention of human t…" at bounding box center [266, 270] width 459 height 143
click at [170, 273] on textarea "Part of The Medusa Project's mission is education for the prevention of human t…" at bounding box center [266, 270] width 459 height 143
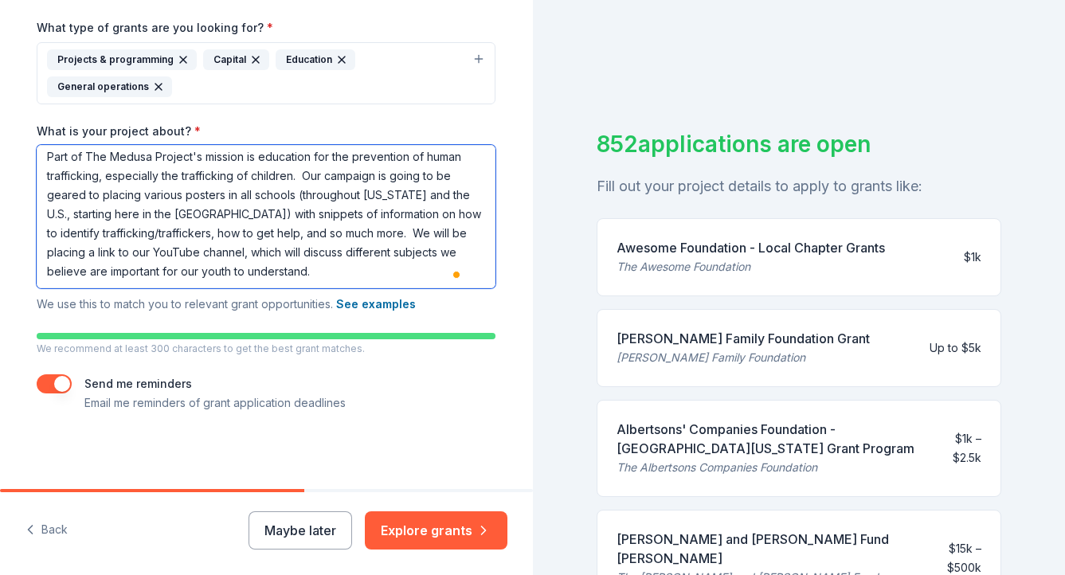
scroll to position [381, 0]
type textarea "Part of The Medusa Project's mission is education for the prevention of human t…"
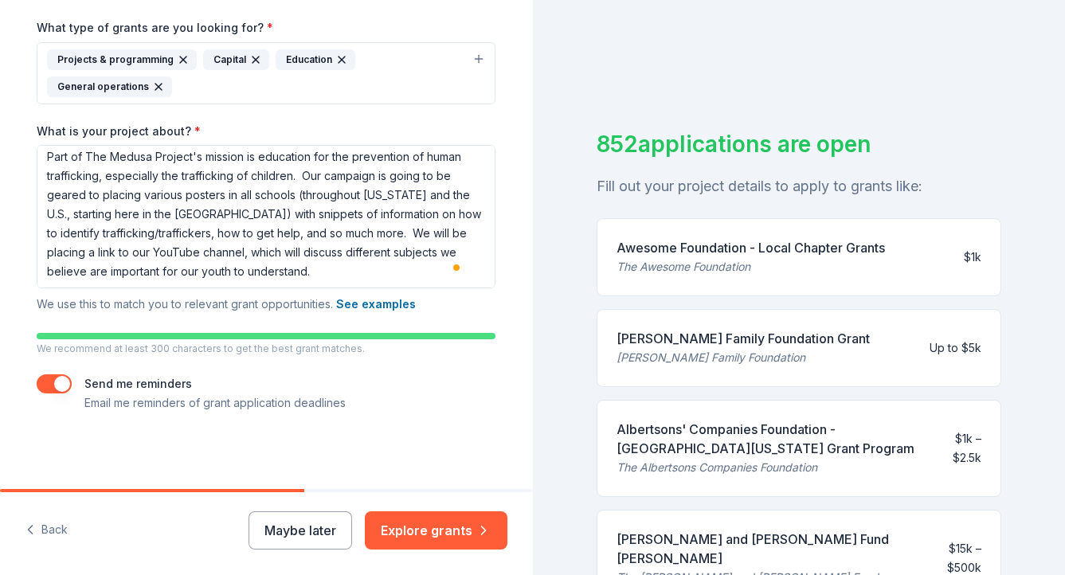
click at [441, 536] on button "Explore grants" at bounding box center [436, 530] width 143 height 38
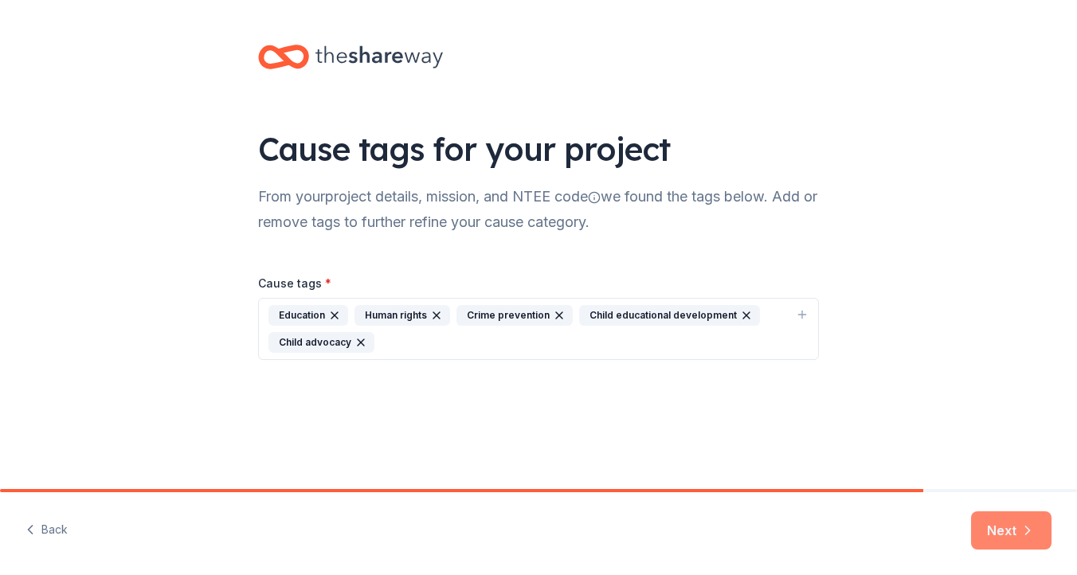
click at [979, 533] on button "Next" at bounding box center [1011, 530] width 80 height 38
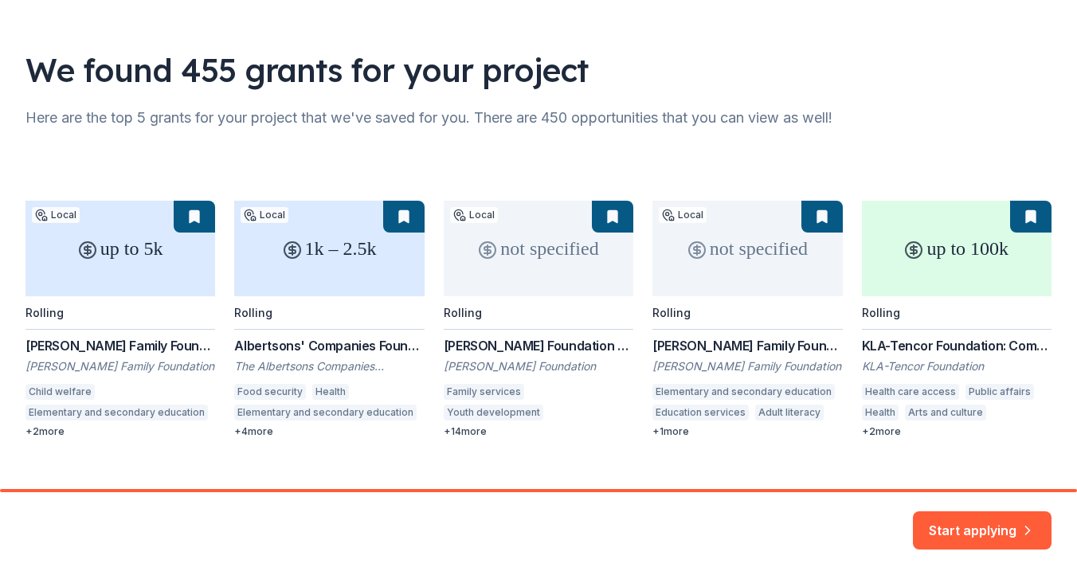
scroll to position [104, 0]
